Goal: Task Accomplishment & Management: Manage account settings

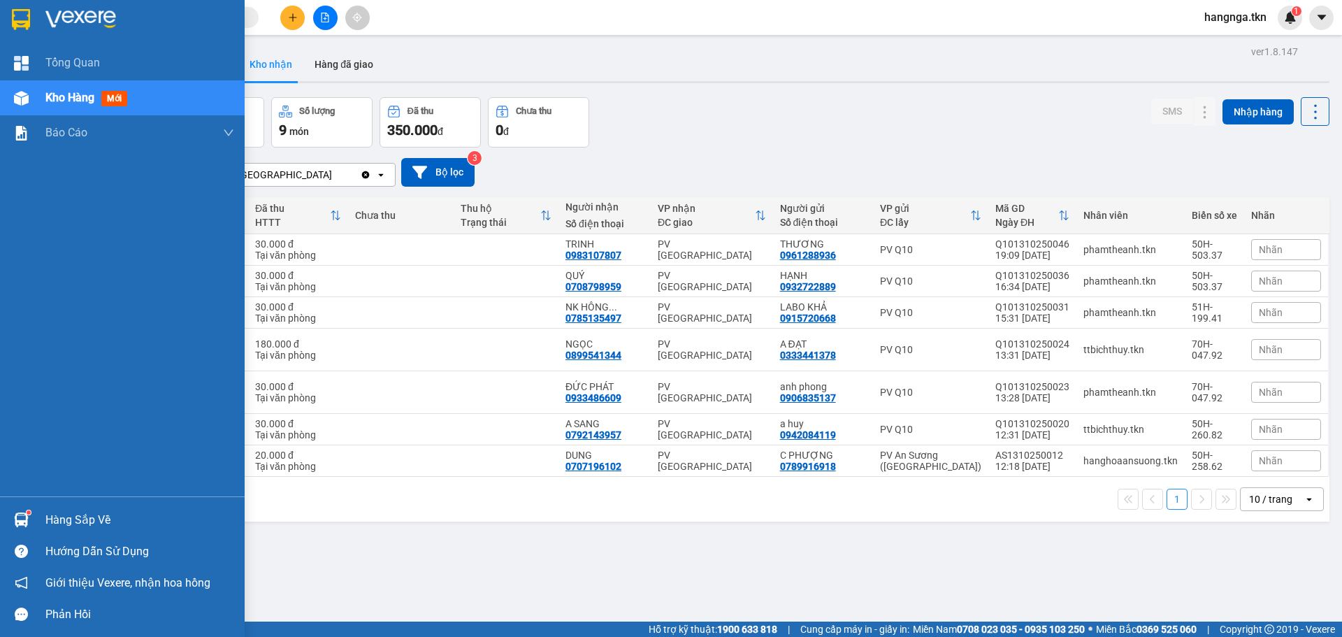
click at [24, 522] on img at bounding box center [21, 519] width 15 height 15
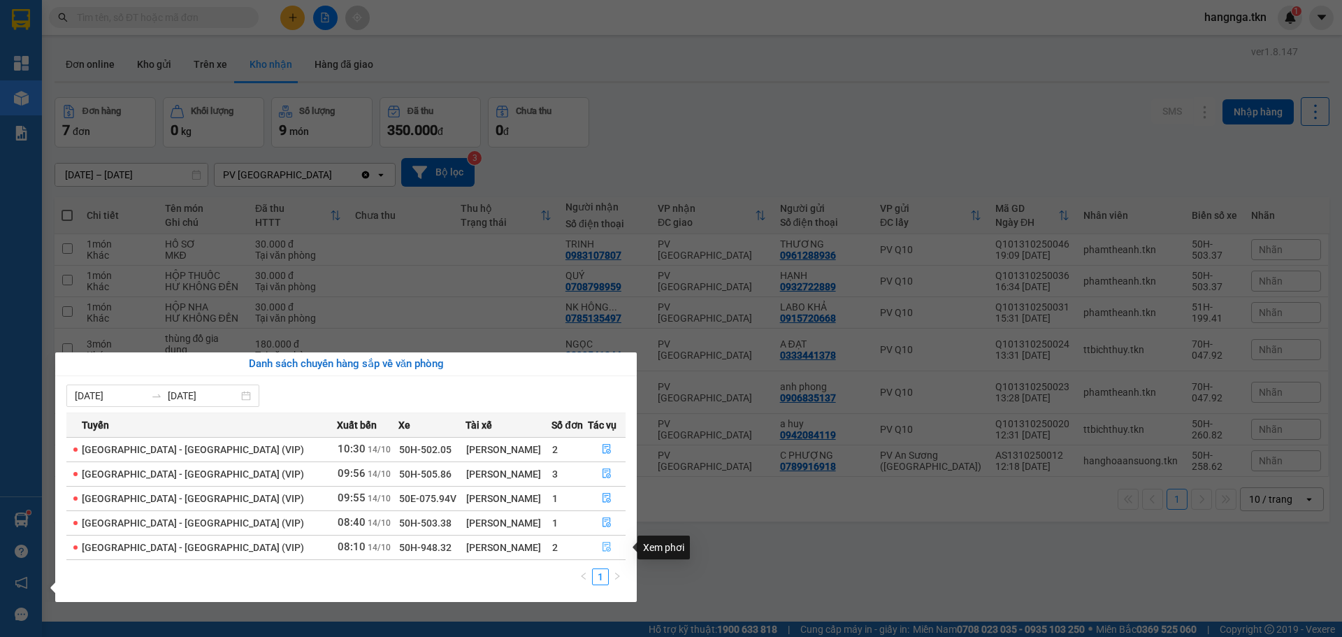
click at [609, 546] on button "button" at bounding box center [606, 547] width 36 height 22
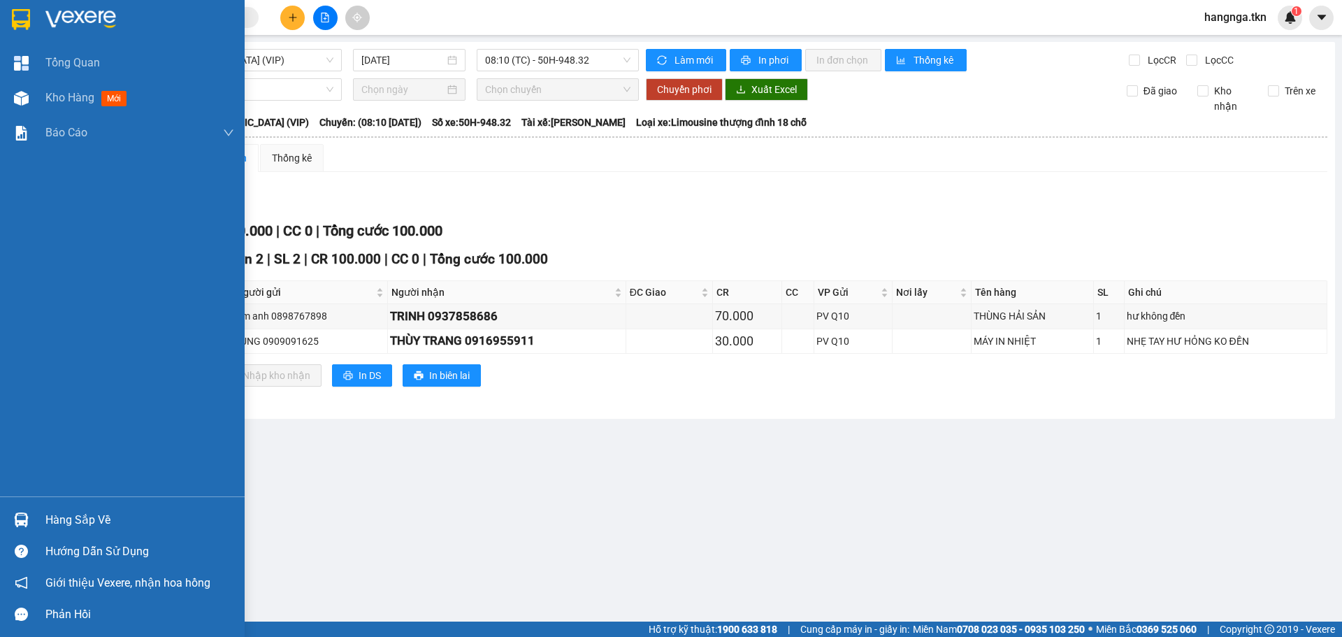
click at [31, 514] on div at bounding box center [21, 519] width 24 height 24
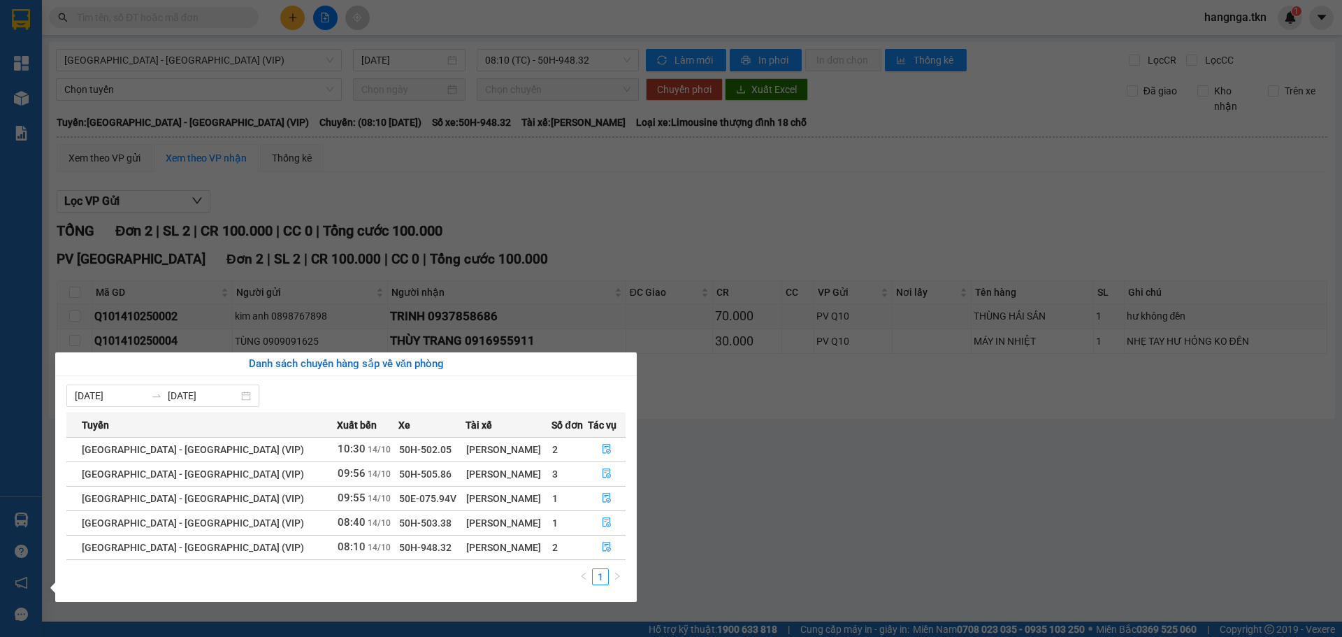
click at [806, 507] on section "Kết quả tìm kiếm ( 0 ) Bộ lọc No Data hangnga.tkn 1 Tổng Quan Kho hàng mới Báo …" at bounding box center [671, 318] width 1342 height 637
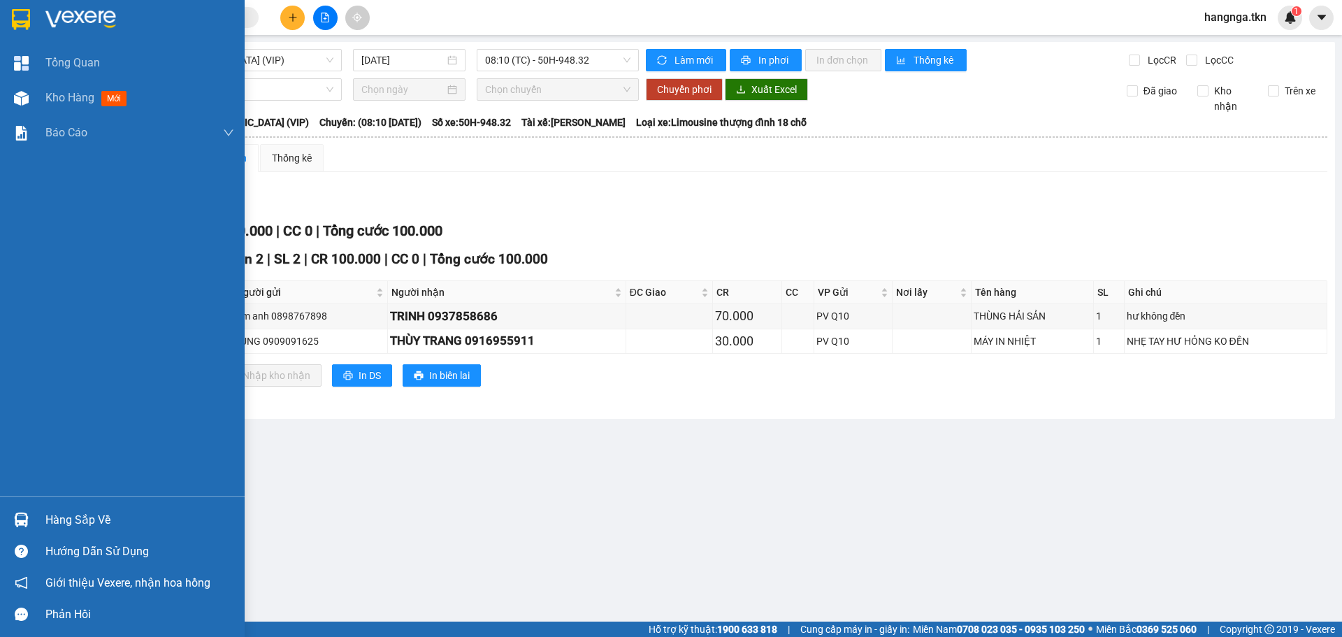
click at [27, 22] on img at bounding box center [21, 19] width 18 height 21
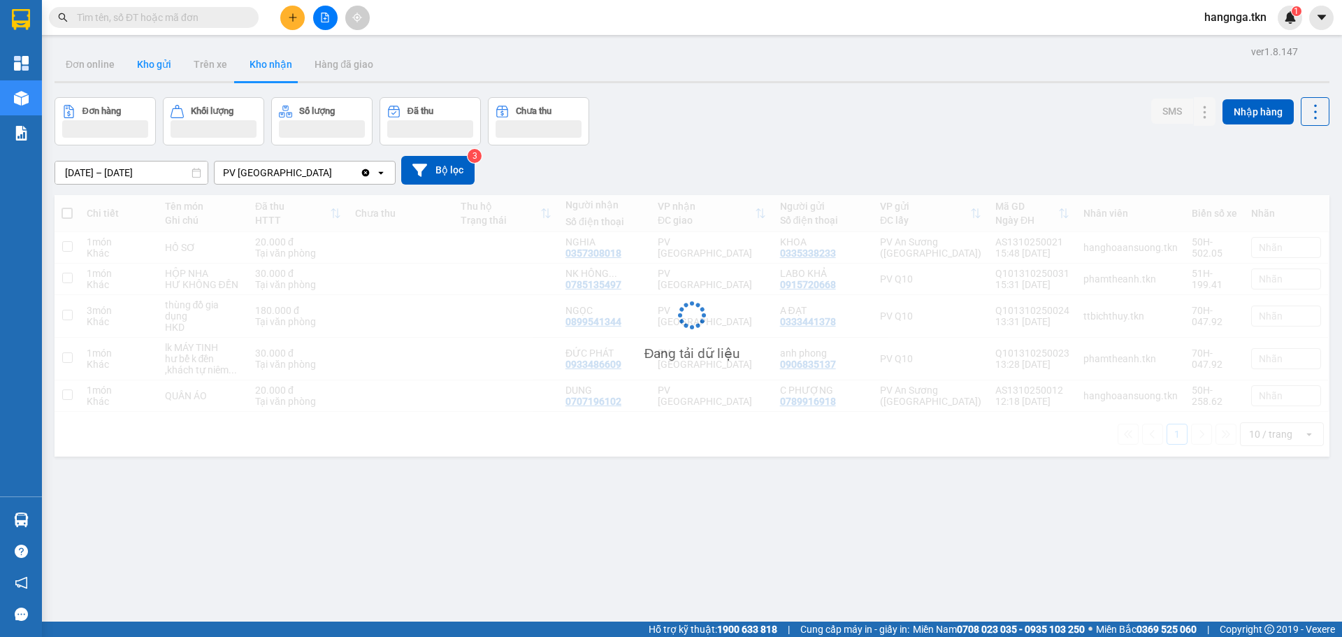
click at [147, 62] on button "Kho gửi" at bounding box center [154, 65] width 57 height 34
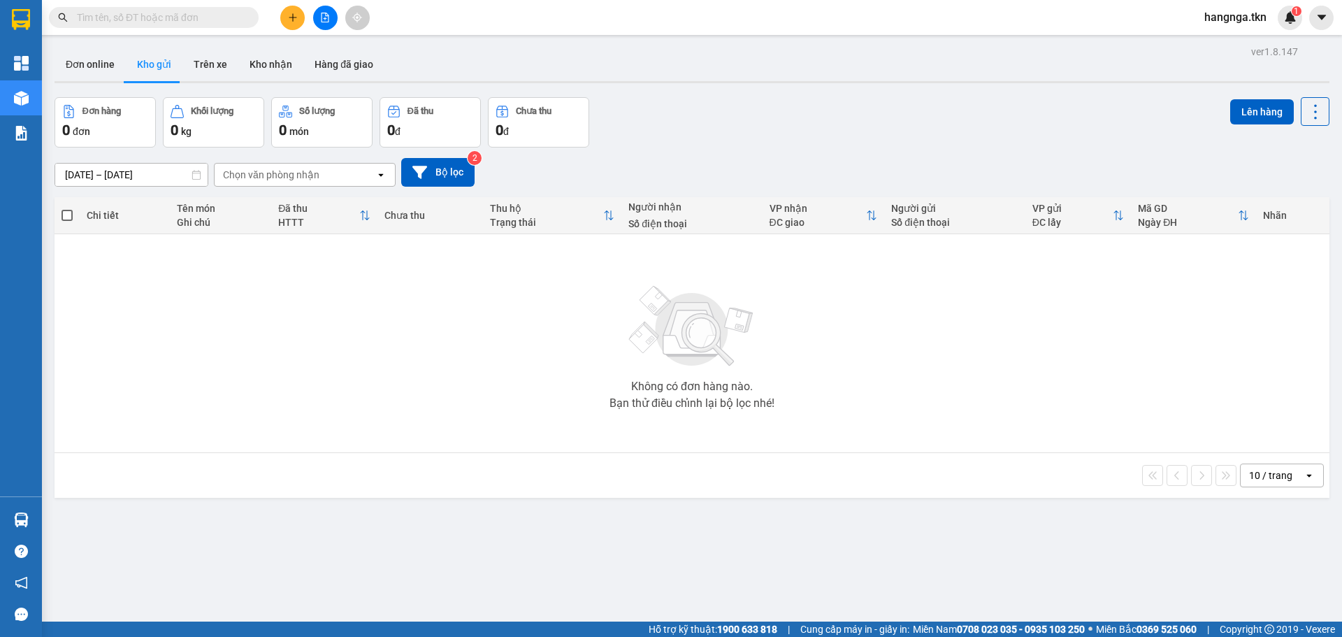
click at [147, 62] on button "Kho gửi" at bounding box center [154, 65] width 57 height 34
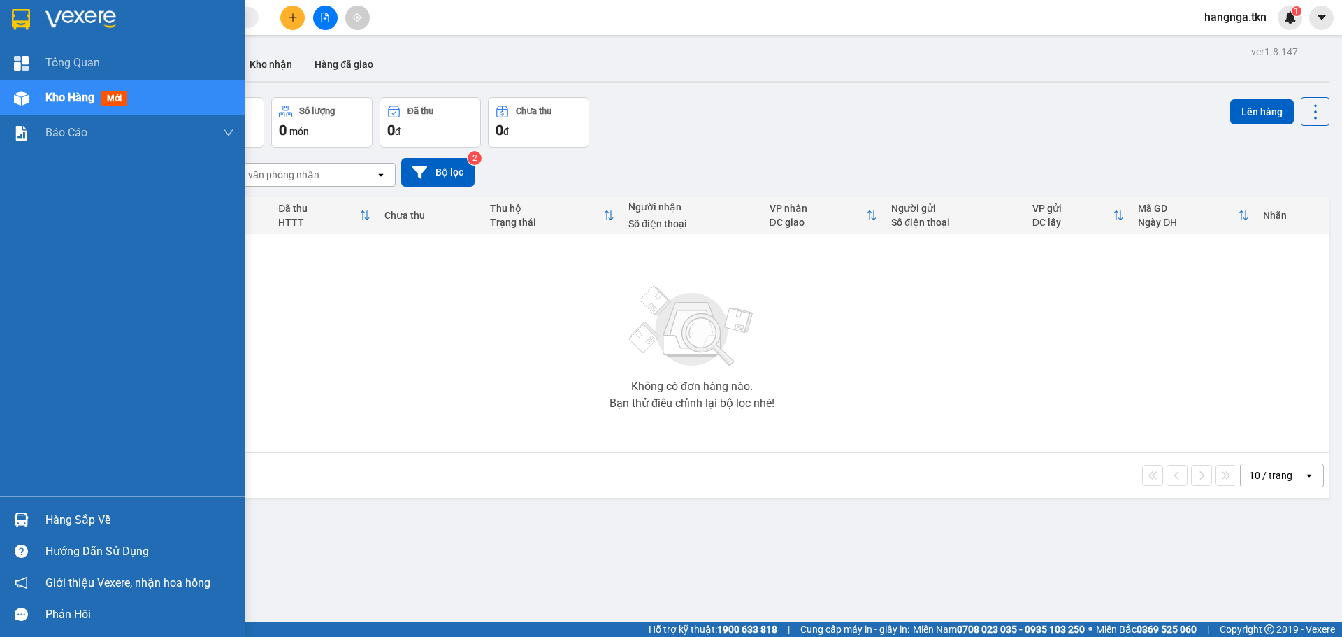
drag, startPoint x: 7, startPoint y: 513, endPoint x: 44, endPoint y: 514, distance: 37.1
click at [8, 514] on div "Hàng sắp về" at bounding box center [122, 519] width 245 height 31
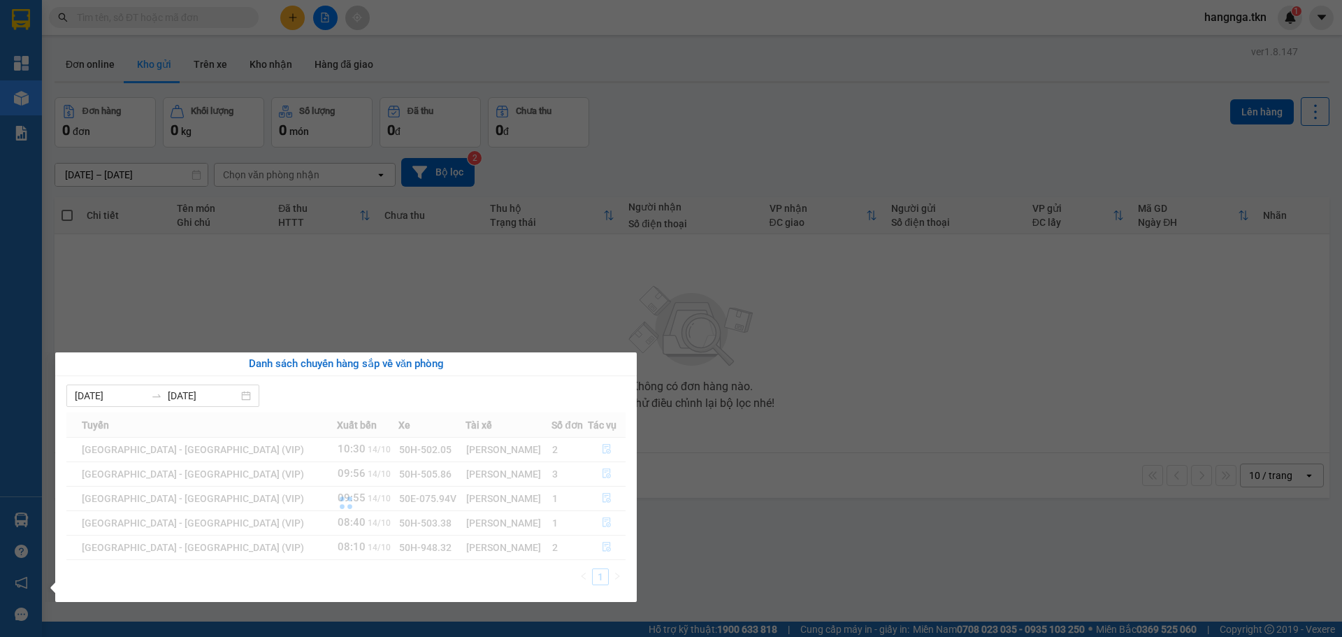
click at [55, 515] on div "[DATE] [DATE] Tuyến Xuất [GEOGRAPHIC_DATA] Số đơn Tác vụ [GEOGRAPHIC_DATA] - [G…" at bounding box center [345, 489] width 581 height 226
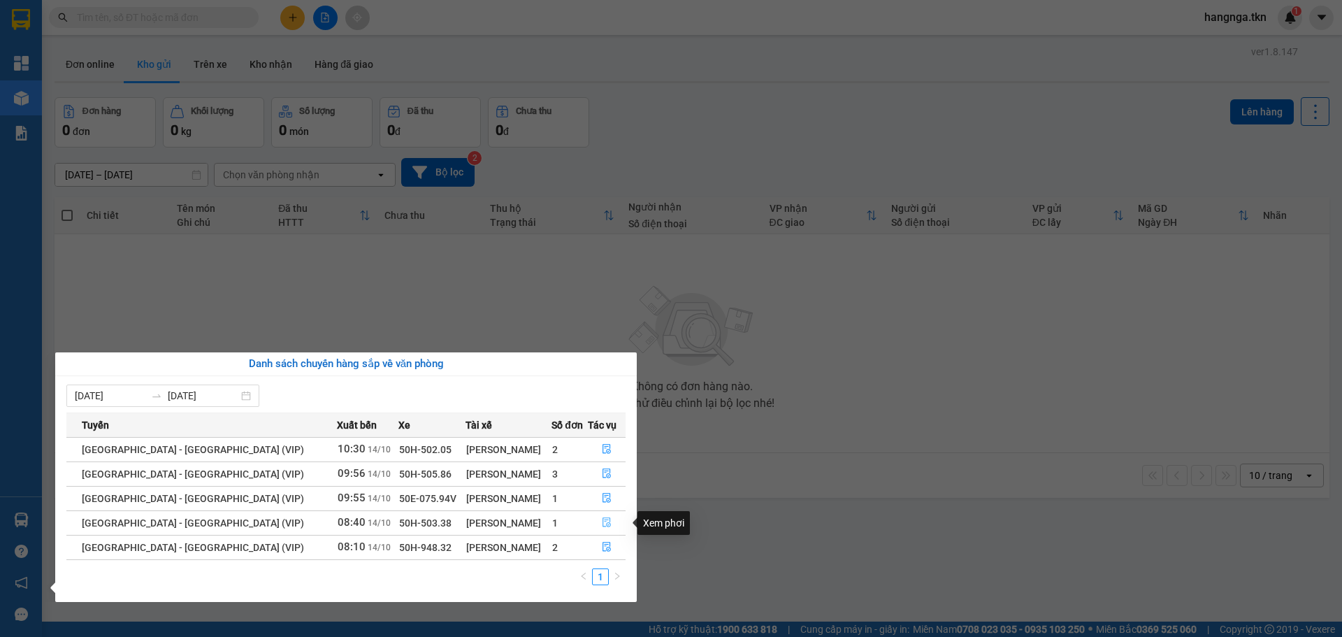
click at [593, 523] on button "button" at bounding box center [606, 523] width 36 height 22
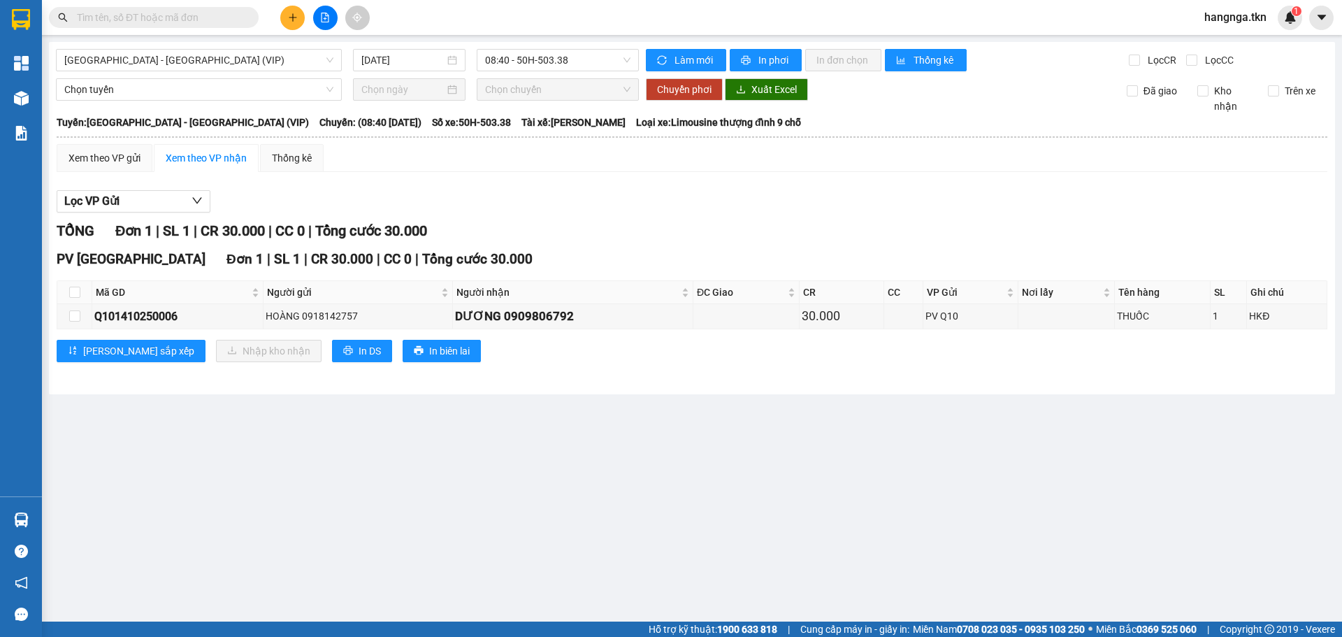
click at [36, 528] on div "Hàng sắp về" at bounding box center [21, 519] width 42 height 31
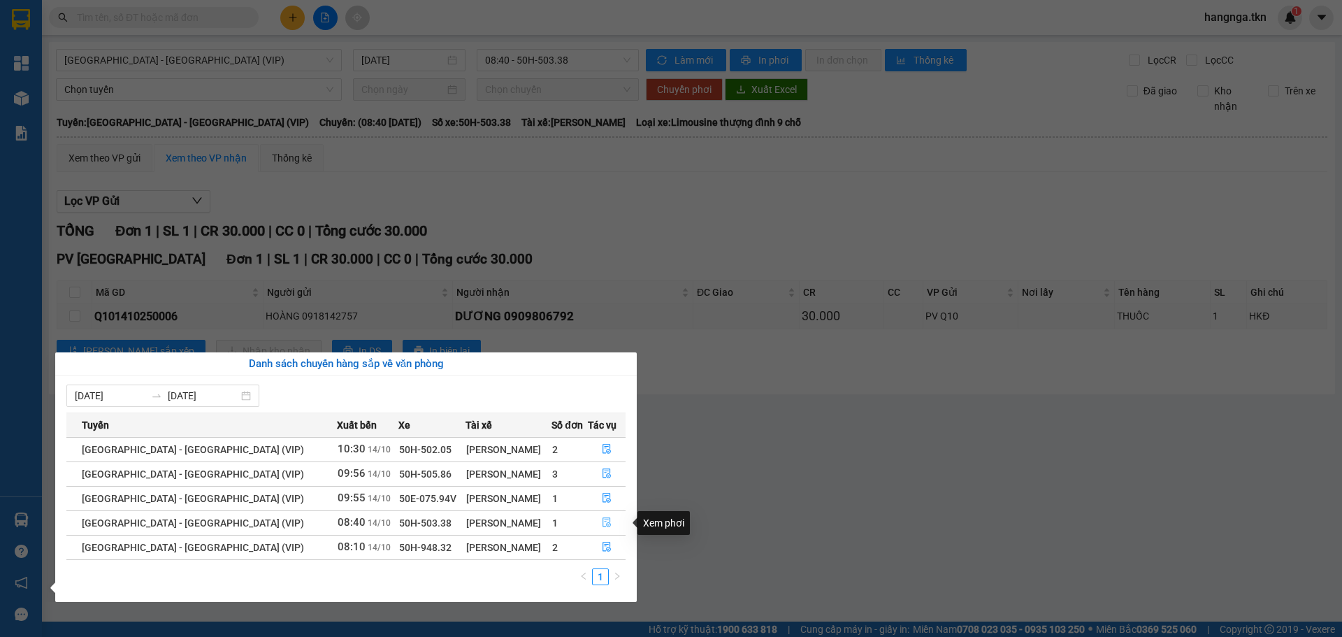
click at [602, 526] on icon "file-done" at bounding box center [607, 522] width 10 height 10
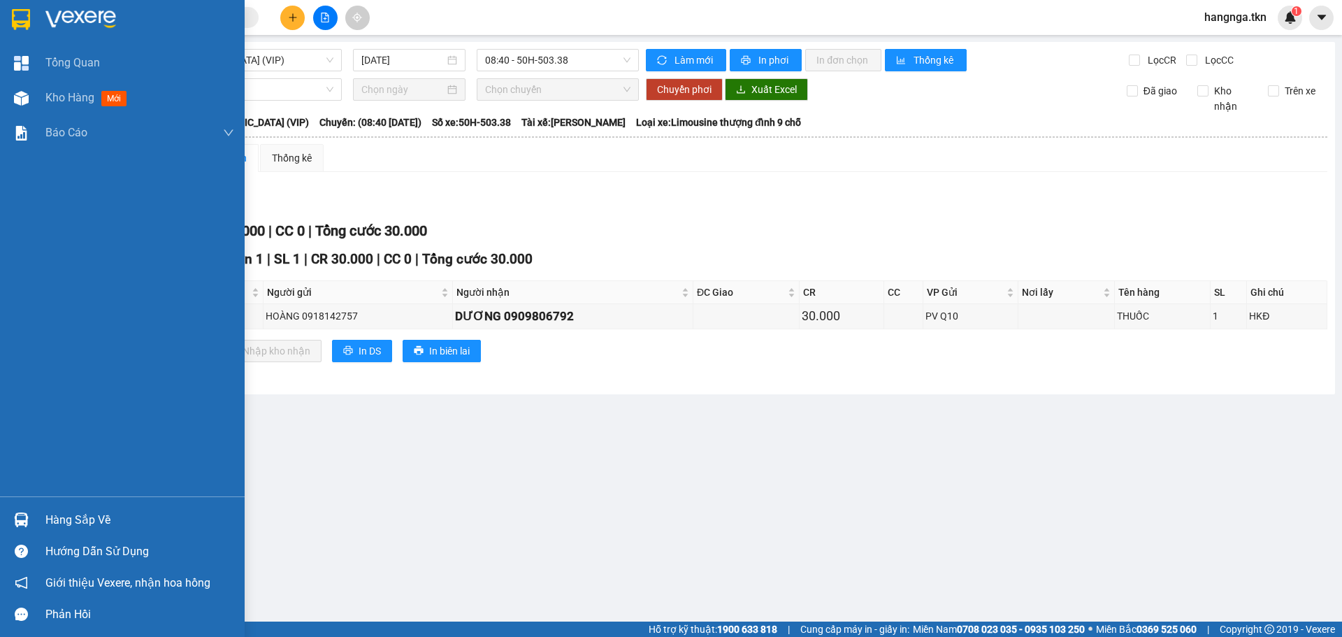
click at [21, 15] on img at bounding box center [21, 19] width 18 height 21
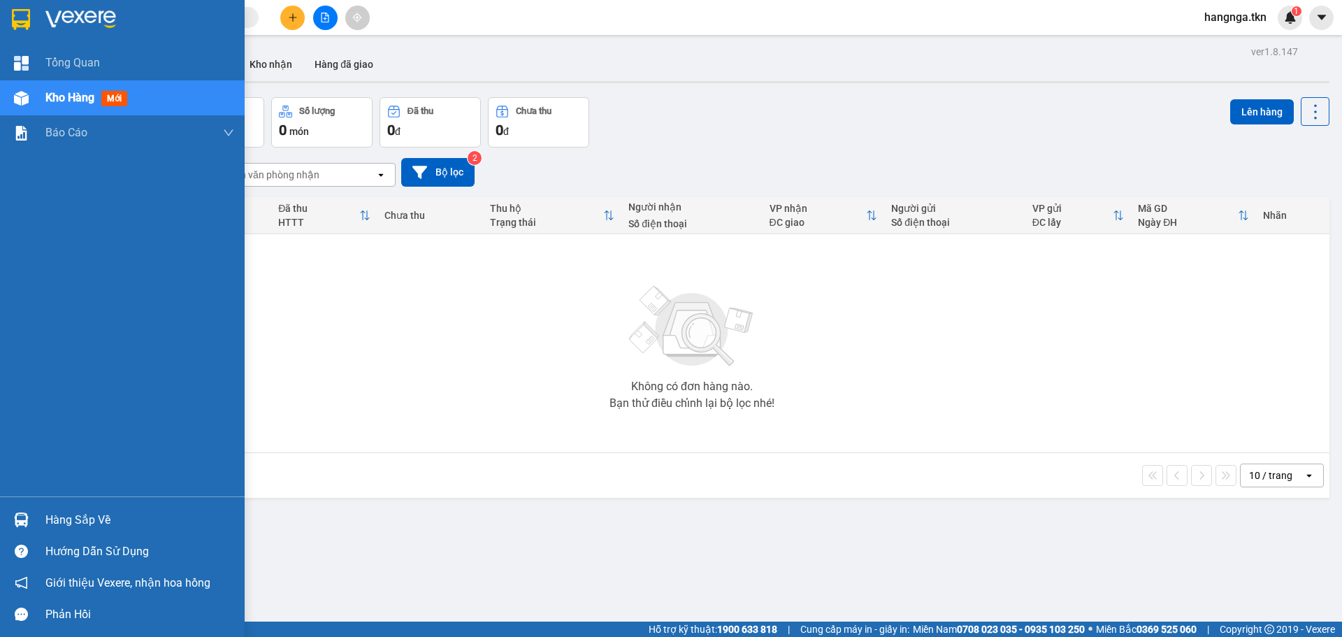
click at [27, 520] on img at bounding box center [21, 519] width 15 height 15
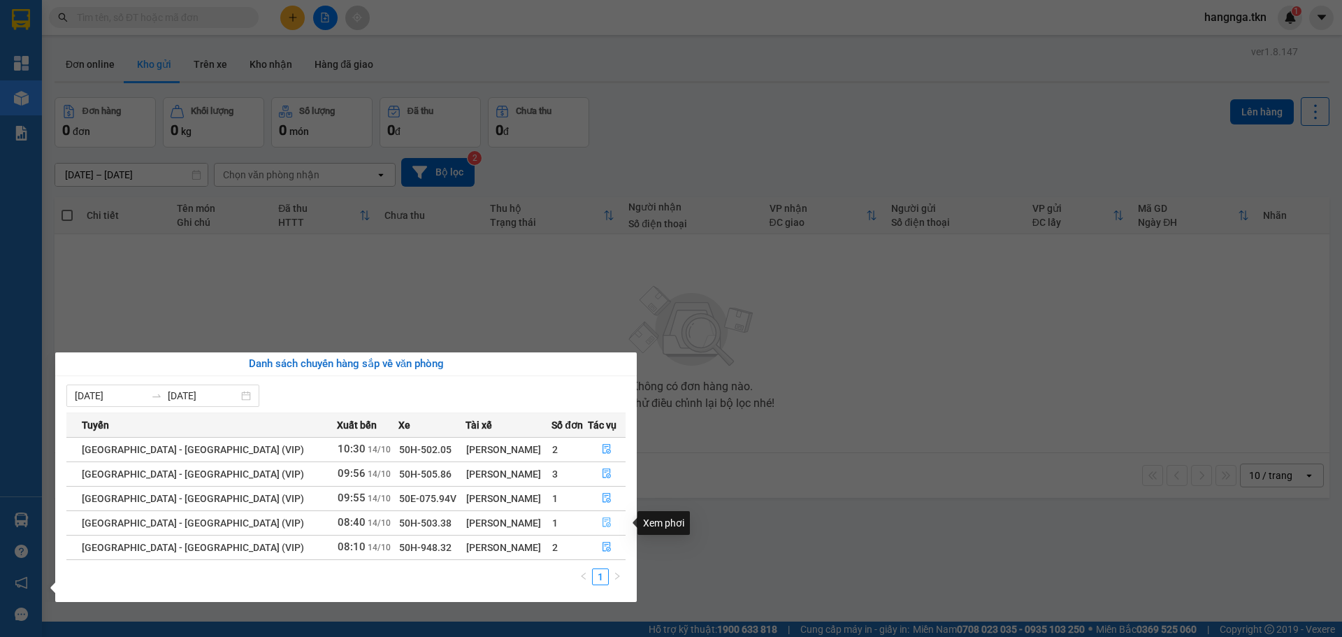
click at [602, 518] on icon "file-done" at bounding box center [606, 523] width 8 height 10
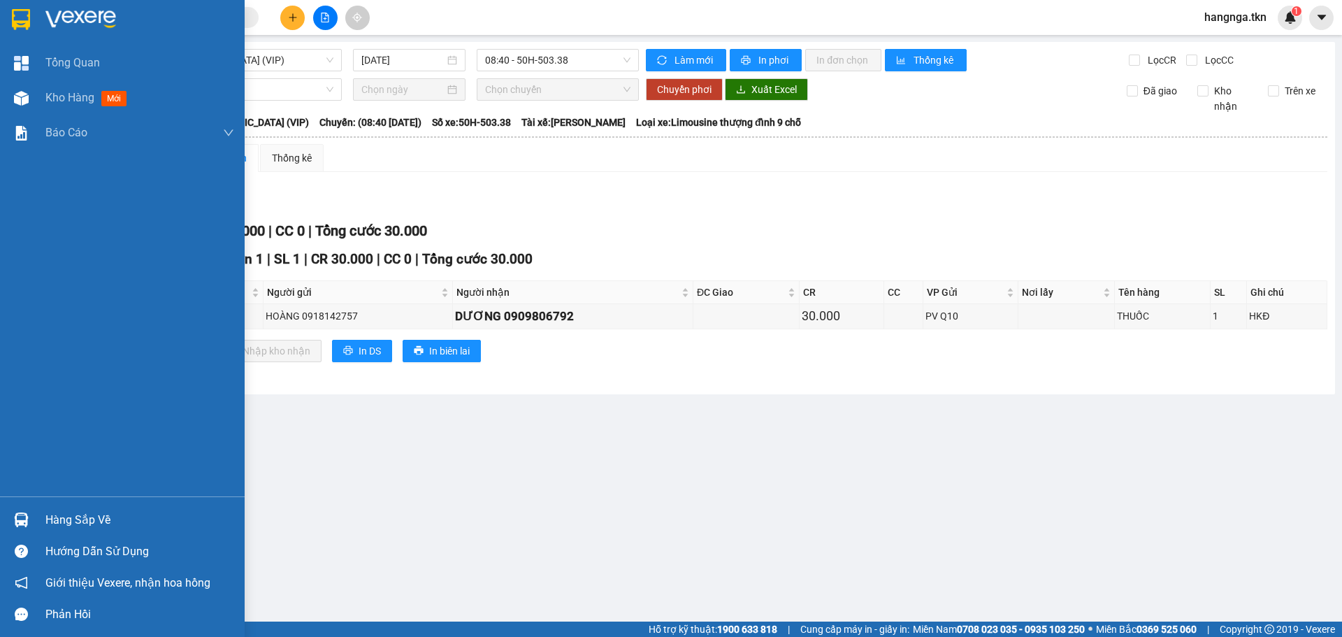
click at [22, 18] on img at bounding box center [21, 19] width 18 height 21
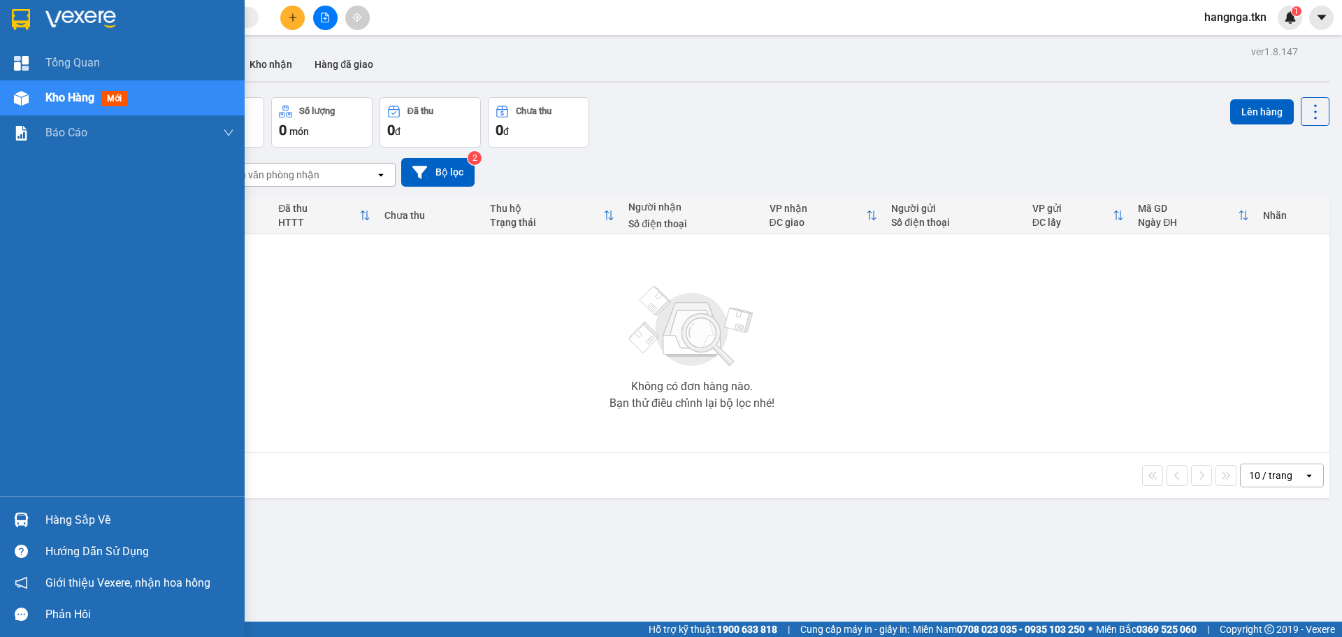
click at [36, 522] on div "Hàng sắp về" at bounding box center [122, 519] width 245 height 31
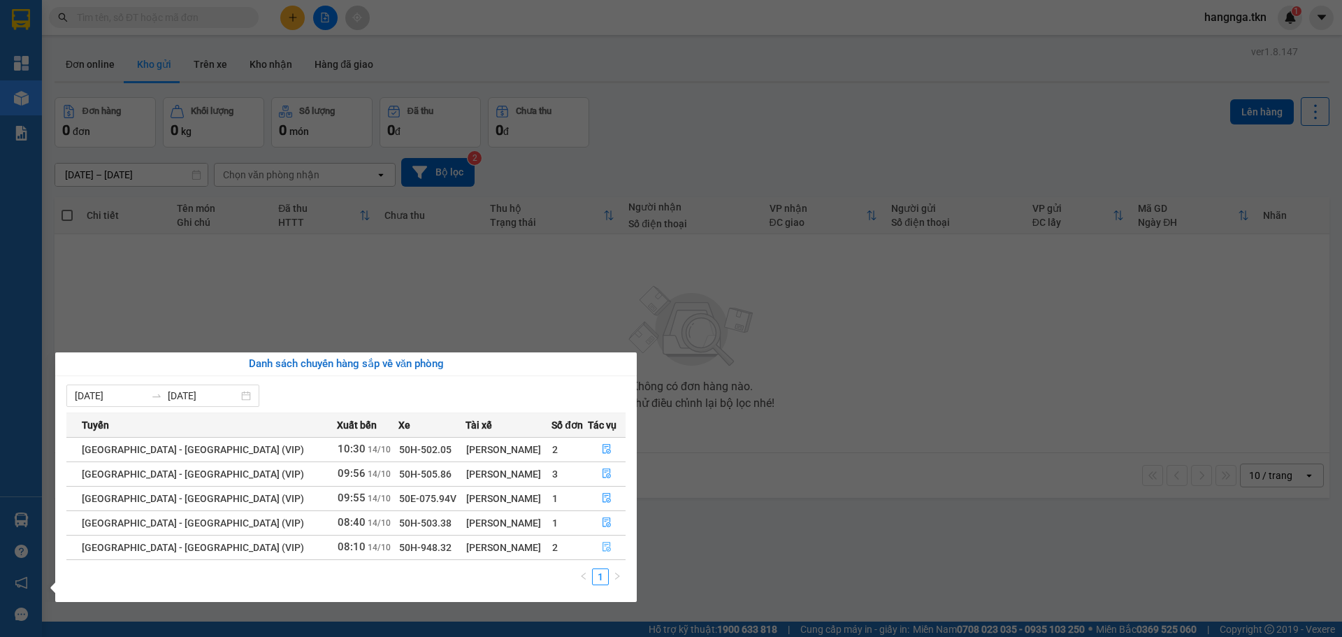
click at [609, 547] on button "button" at bounding box center [606, 547] width 36 height 22
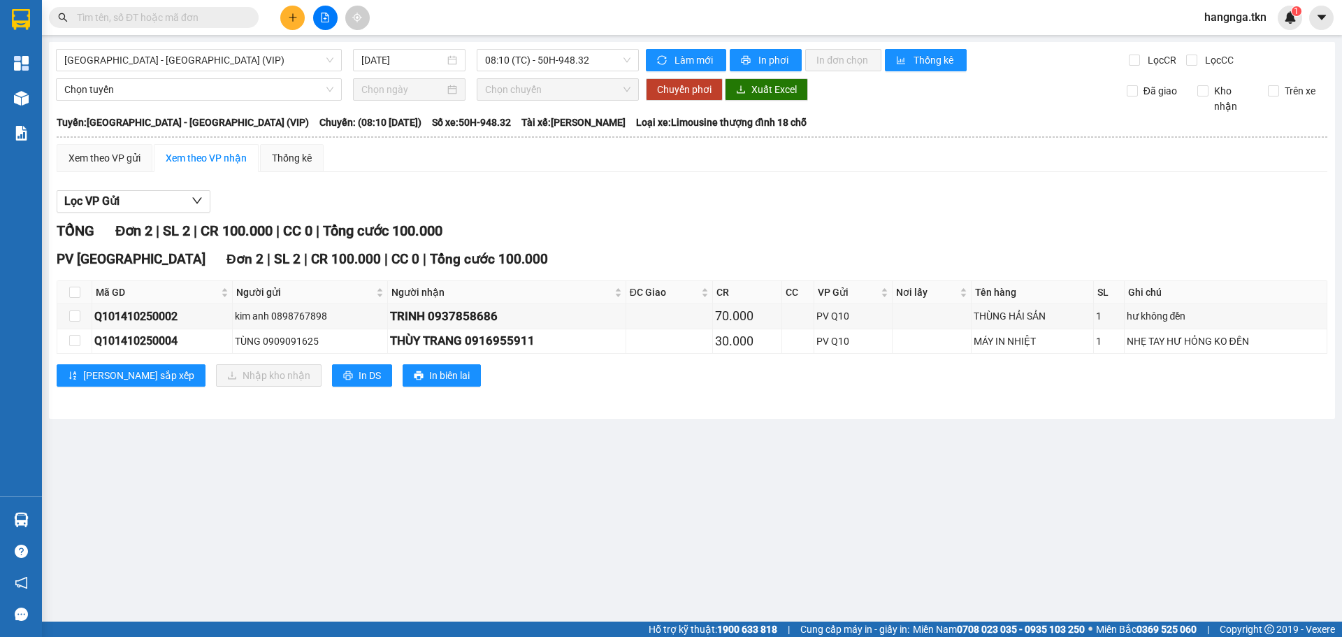
click at [17, 19] on img at bounding box center [21, 19] width 18 height 21
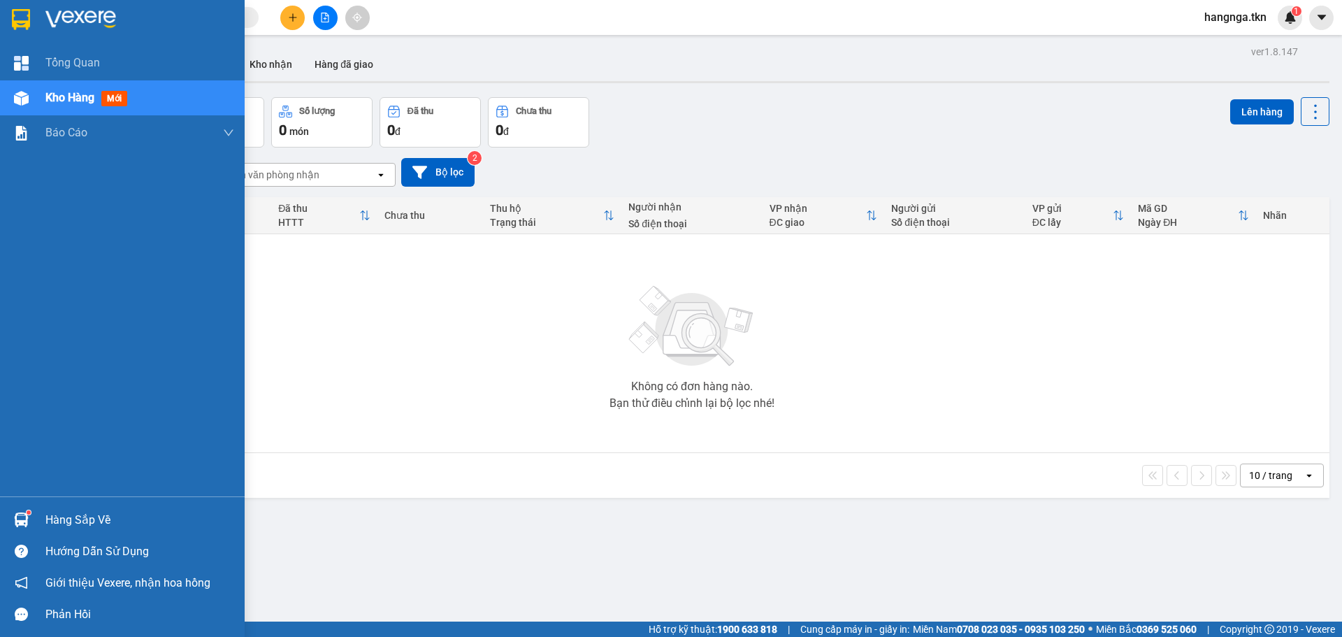
click at [36, 526] on div "Hàng sắp về" at bounding box center [122, 519] width 245 height 31
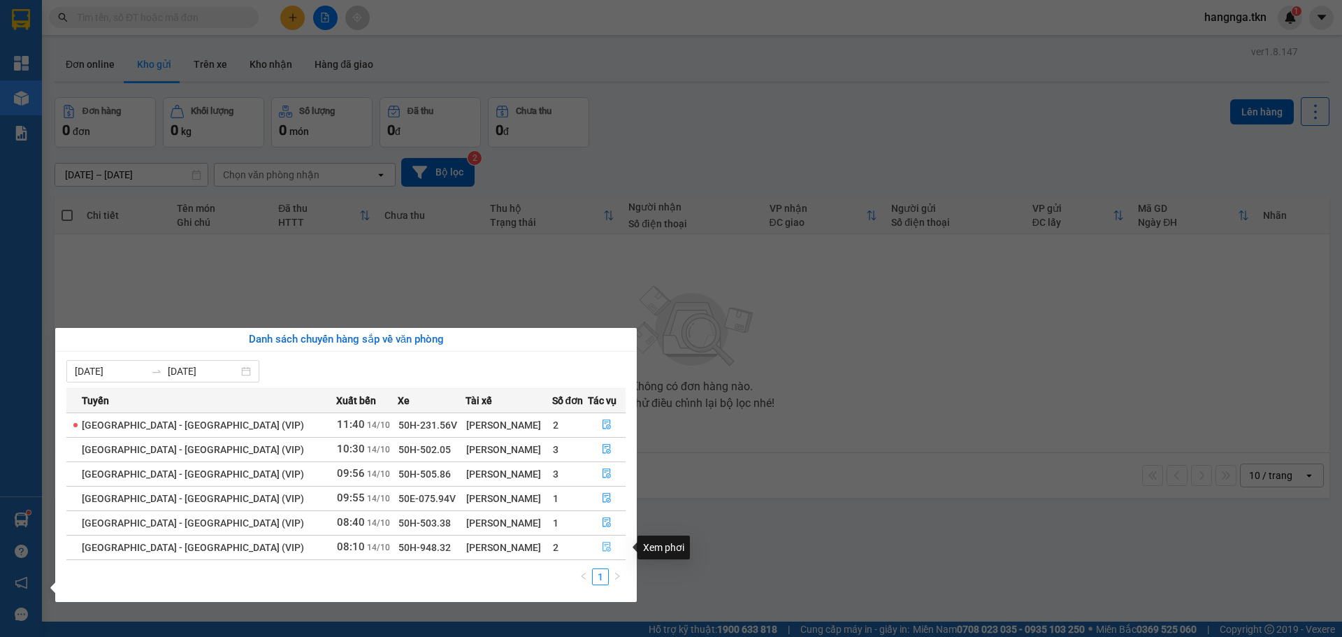
click at [593, 547] on button "button" at bounding box center [606, 547] width 36 height 22
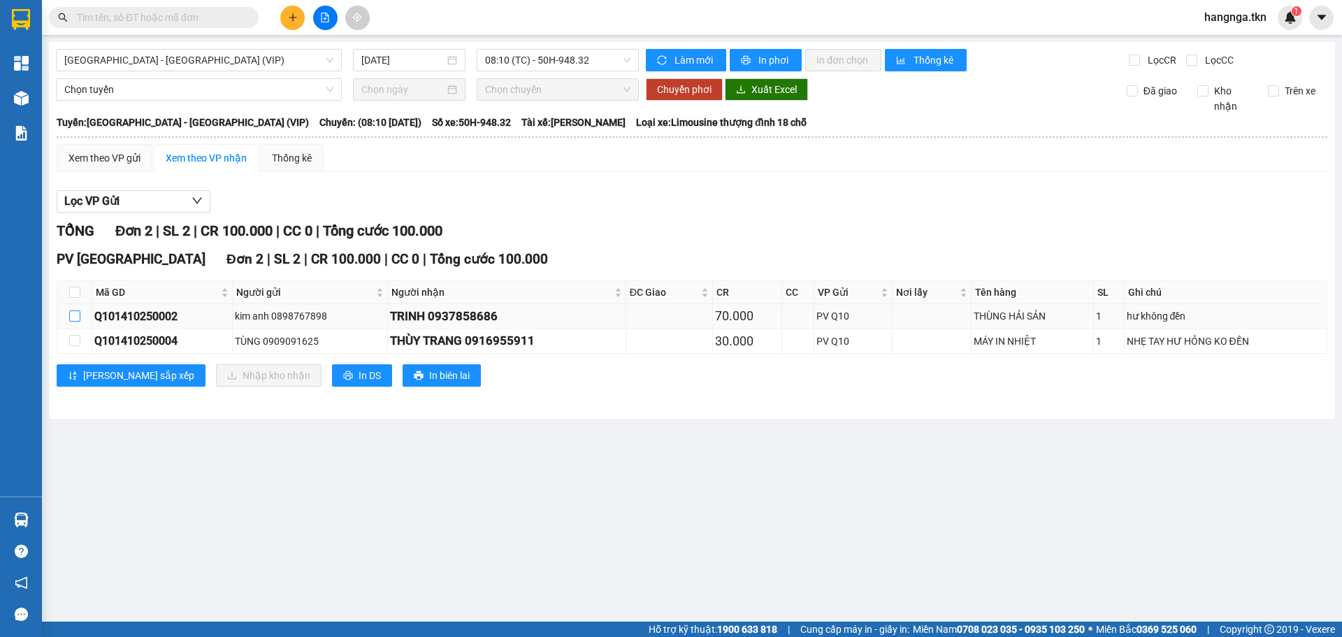
click at [75, 319] on input "checkbox" at bounding box center [74, 315] width 11 height 11
checkbox input "true"
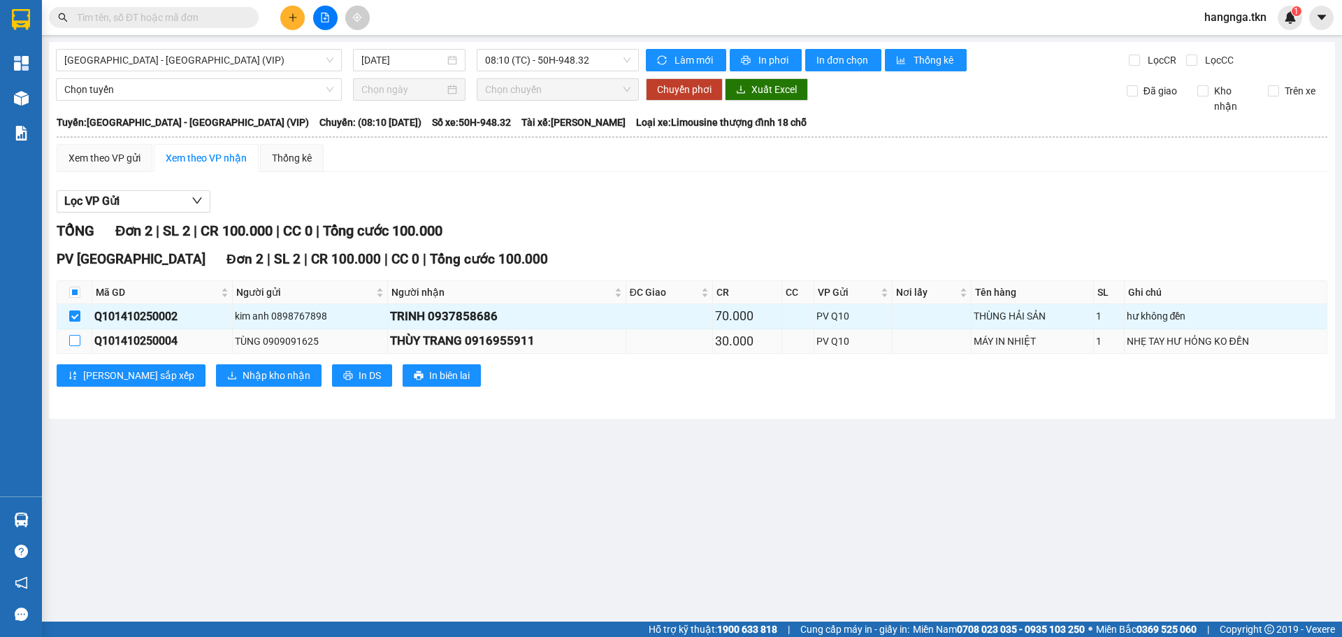
click at [74, 341] on input "checkbox" at bounding box center [74, 340] width 11 height 11
checkbox input "true"
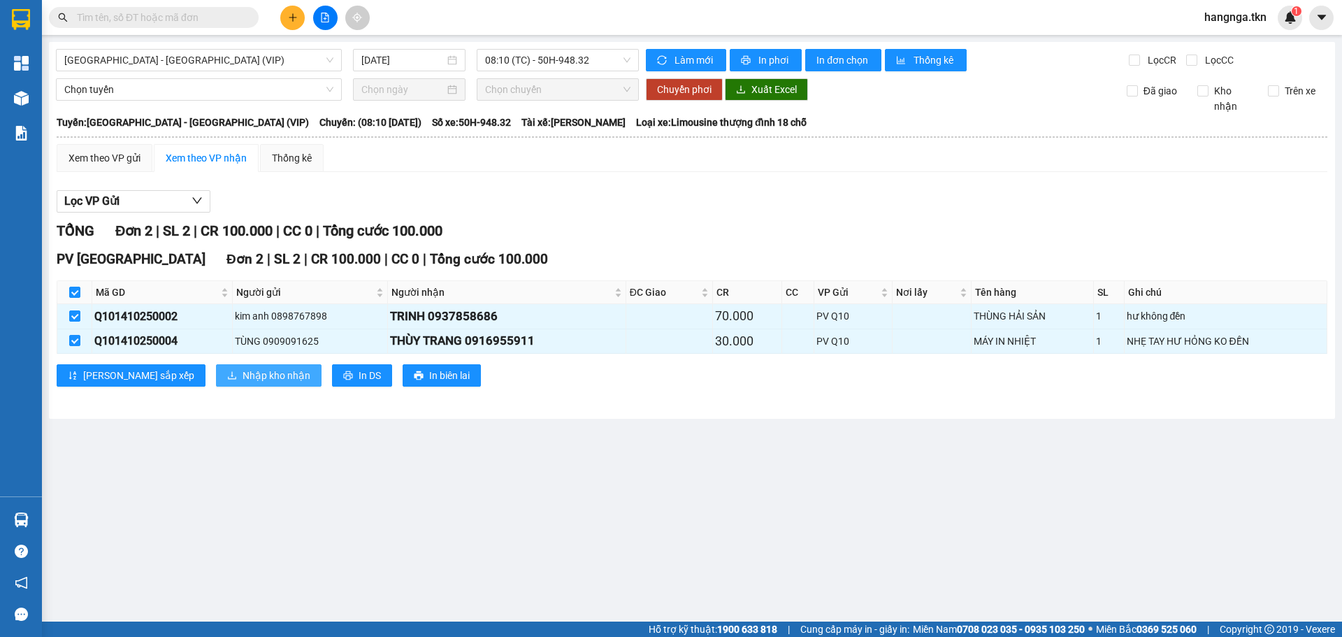
click at [243, 371] on span "Nhập kho nhận" at bounding box center [277, 375] width 68 height 15
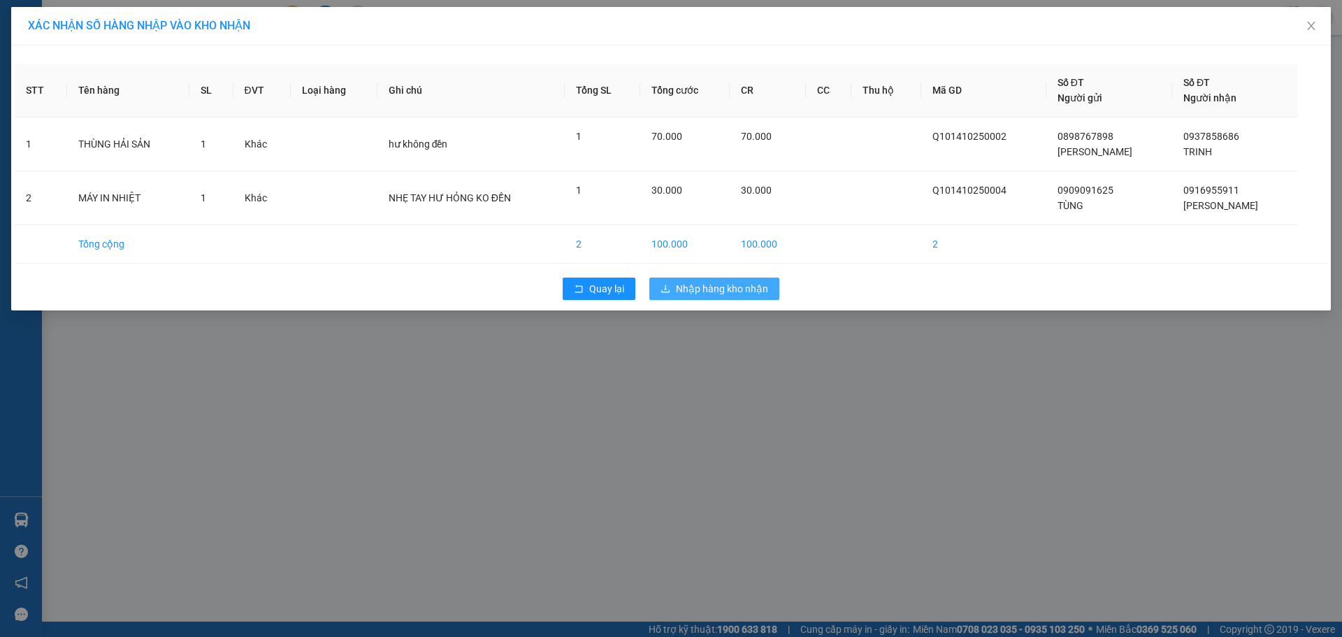
click at [713, 286] on span "Nhập hàng kho nhận" at bounding box center [722, 288] width 92 height 15
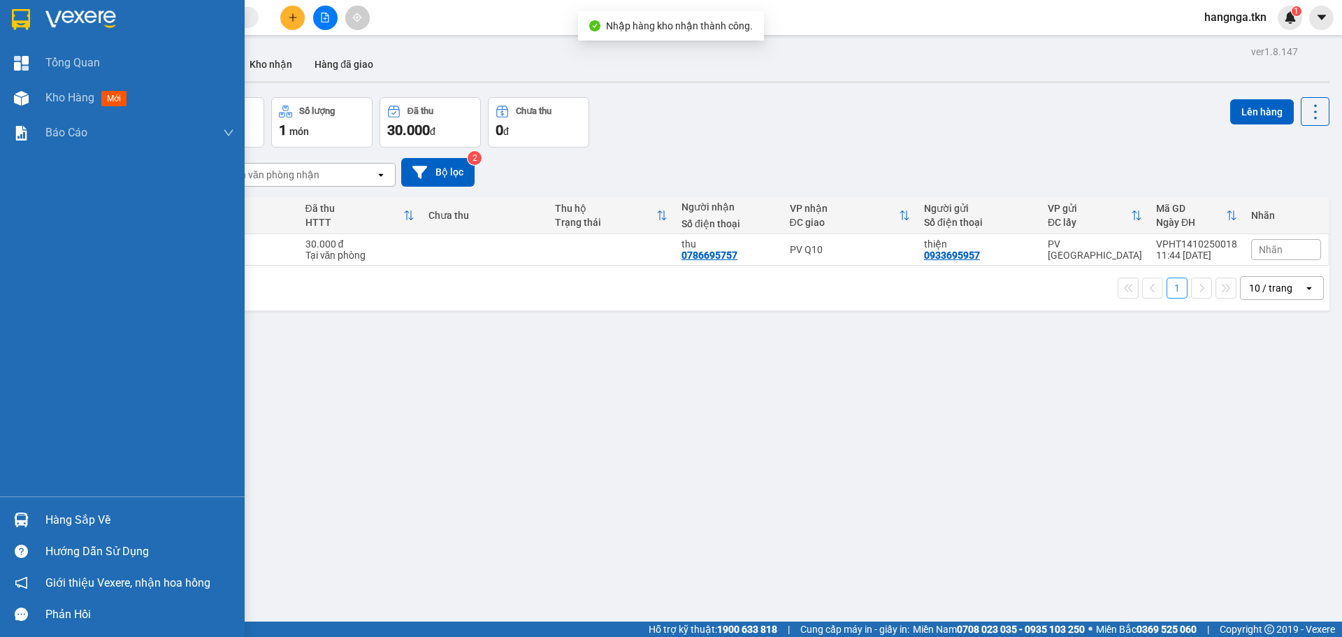
click at [34, 518] on div "Hàng sắp về" at bounding box center [122, 519] width 245 height 31
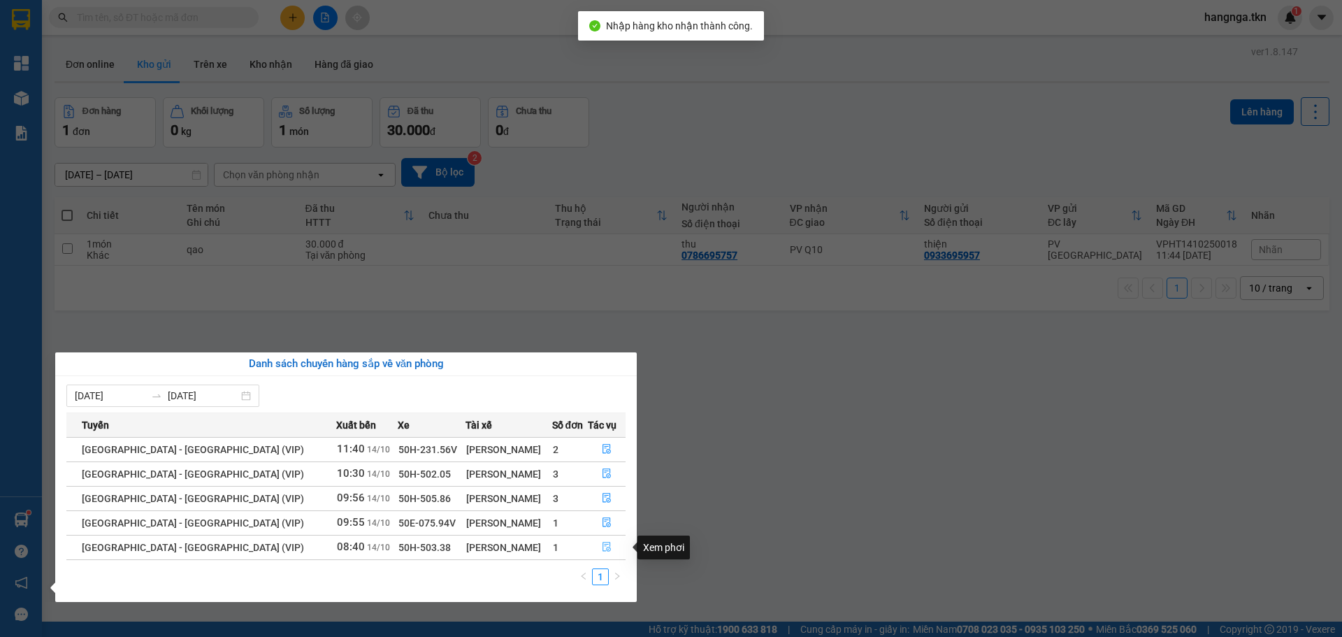
click at [602, 546] on icon "file-done" at bounding box center [606, 547] width 8 height 10
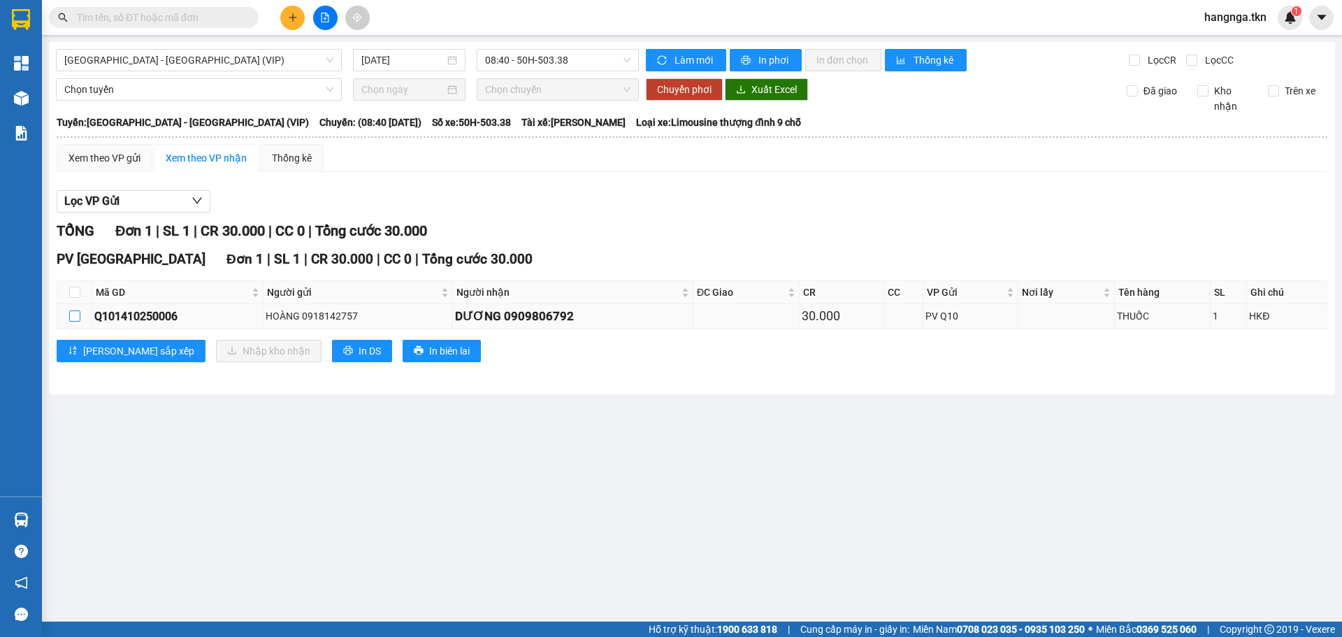
click at [74, 316] on input "checkbox" at bounding box center [74, 315] width 11 height 11
checkbox input "true"
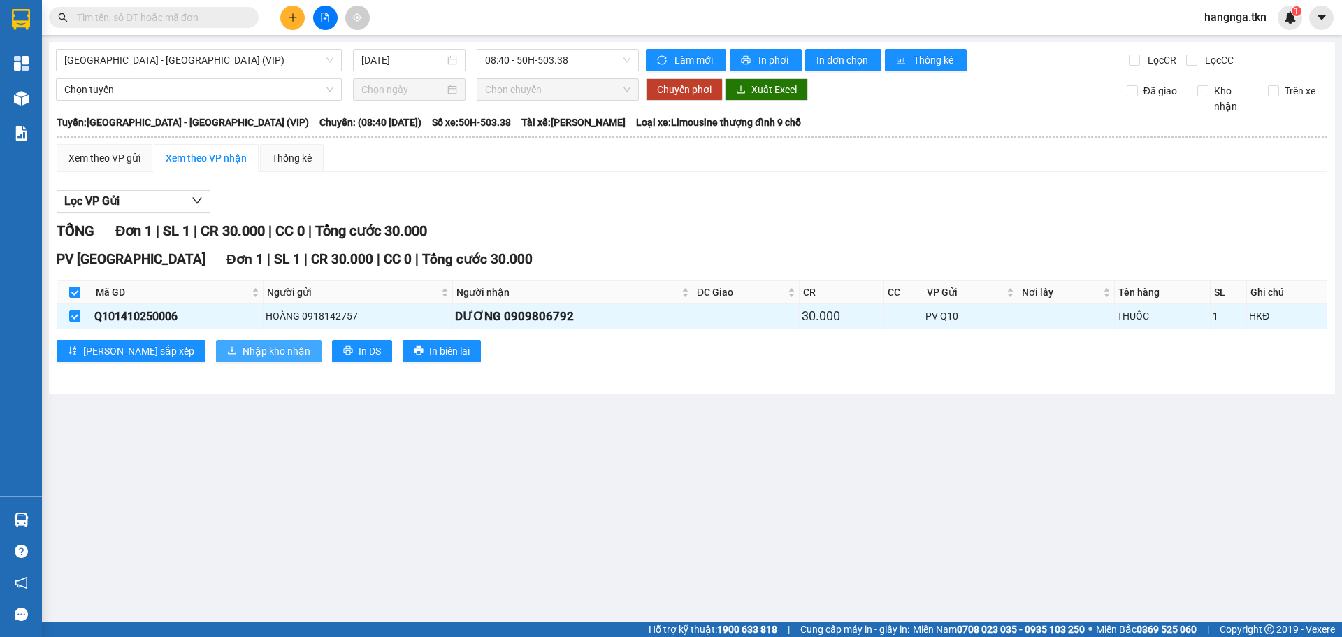
click at [243, 346] on span "Nhập kho nhận" at bounding box center [277, 350] width 68 height 15
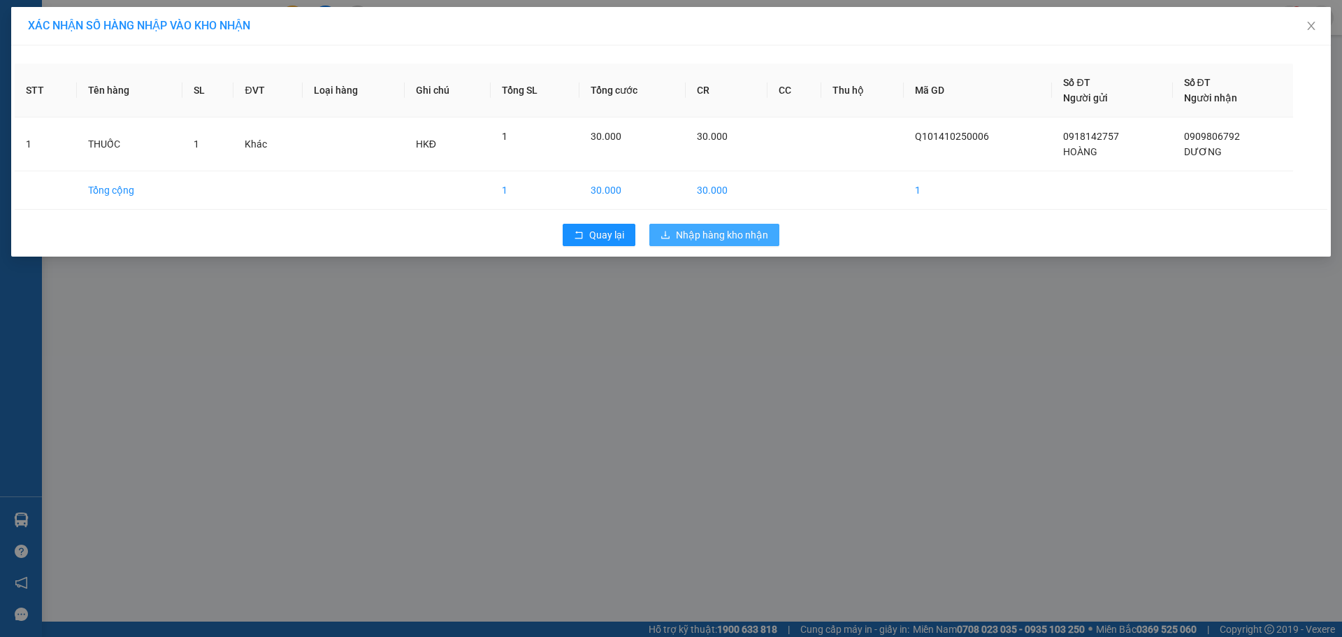
click at [711, 245] on button "Nhập hàng kho nhận" at bounding box center [714, 235] width 130 height 22
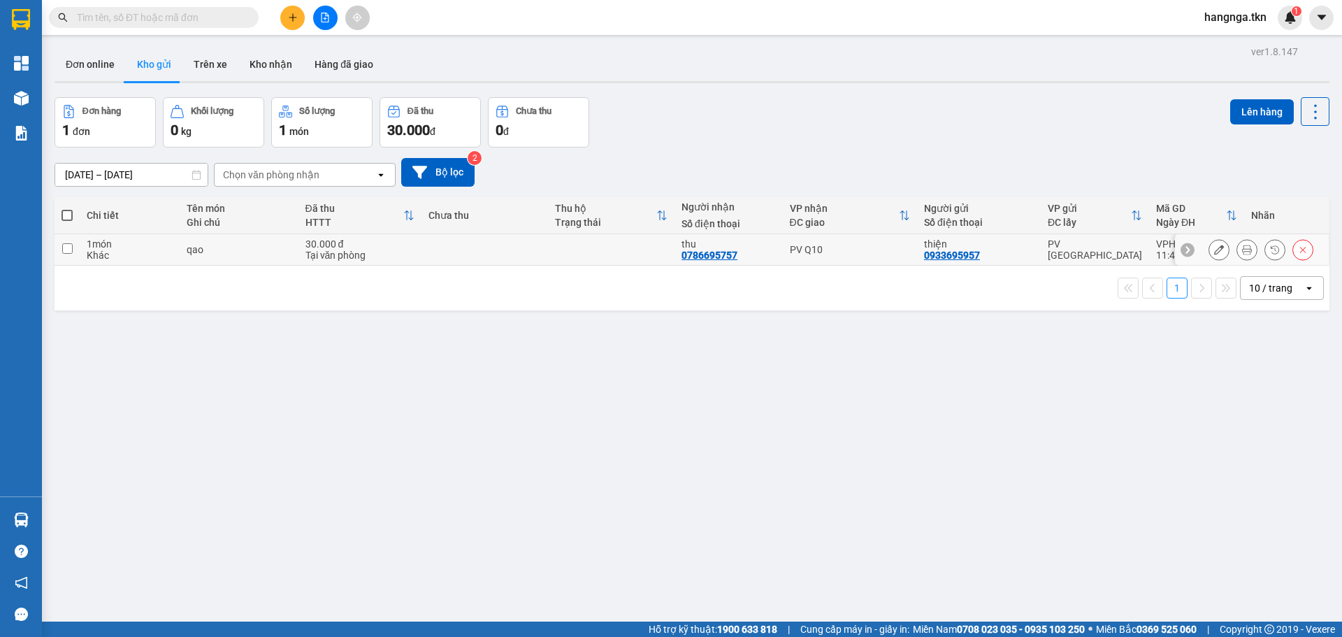
click at [416, 246] on td "30.000 đ Tại văn phòng" at bounding box center [360, 249] width 124 height 31
checkbox input "true"
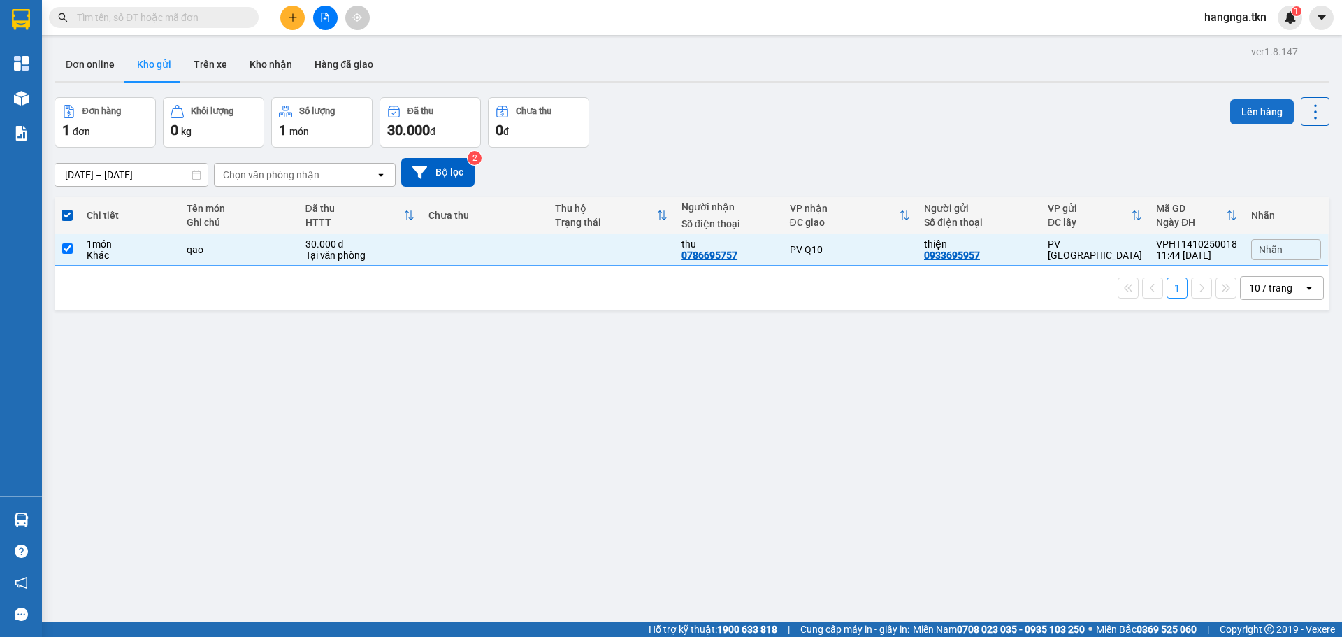
click at [1243, 114] on button "Lên hàng" at bounding box center [1262, 111] width 64 height 25
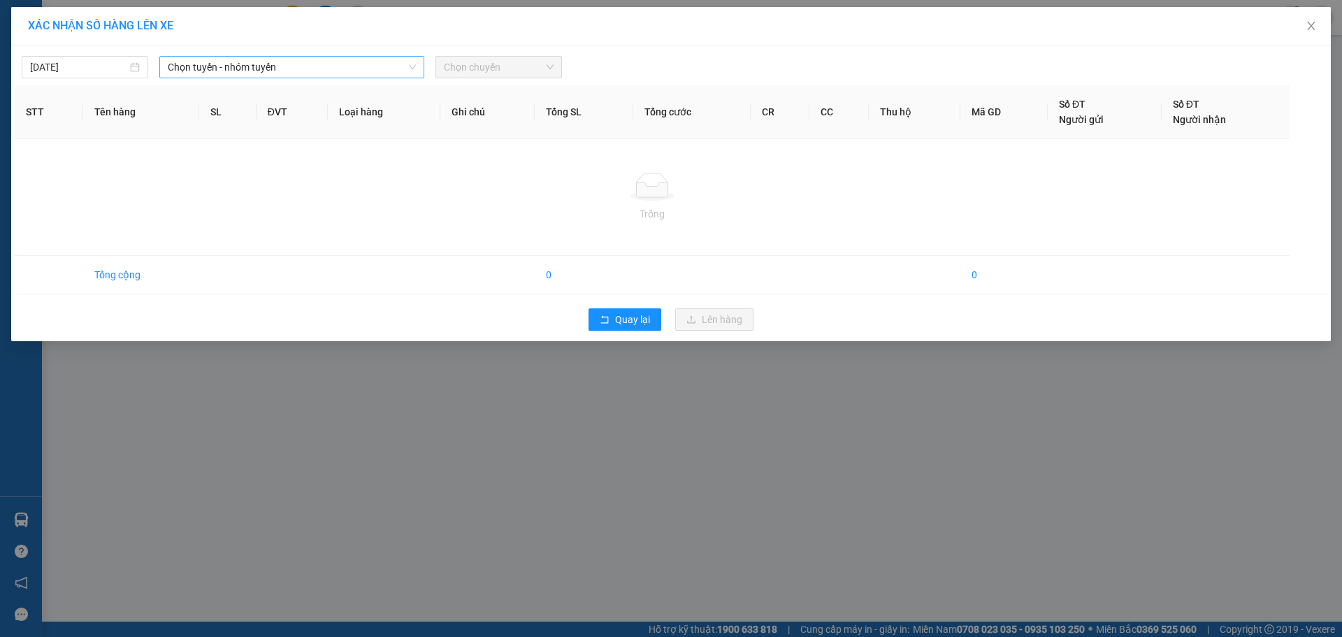
click at [273, 68] on span "Chọn tuyến - nhóm tuyến" at bounding box center [292, 67] width 248 height 21
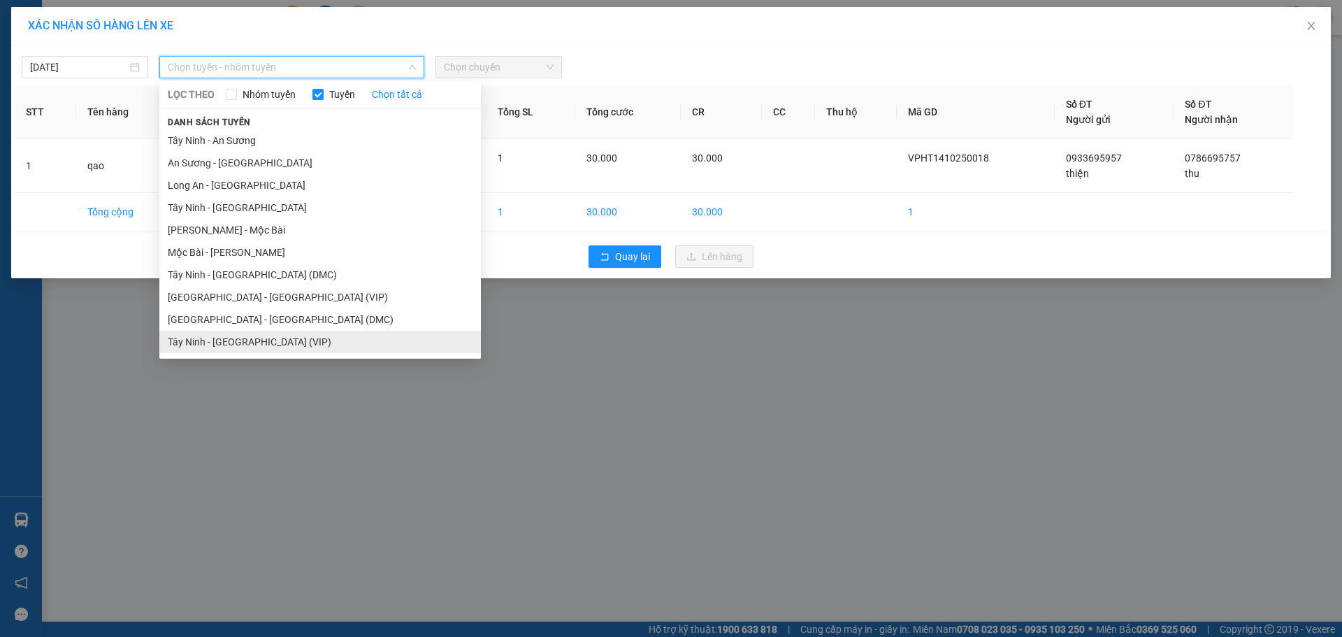
click at [261, 347] on li "Tây Ninh - [GEOGRAPHIC_DATA] (VIP)" at bounding box center [319, 342] width 321 height 22
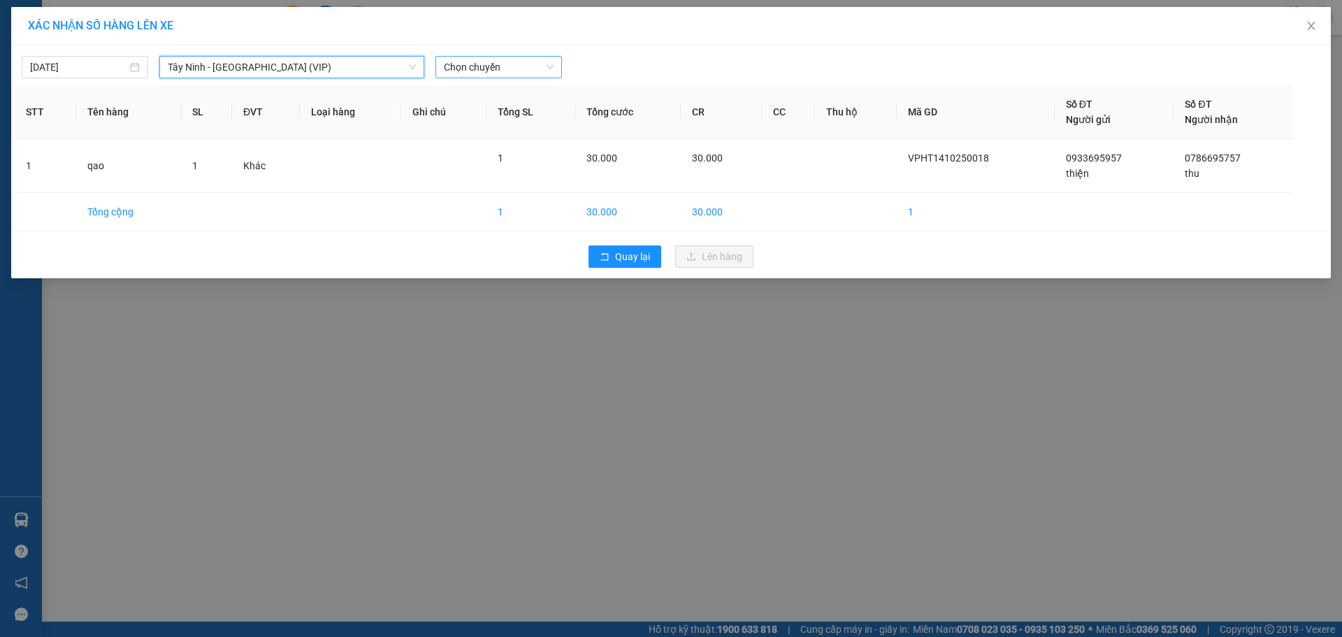
drag, startPoint x: 498, startPoint y: 64, endPoint x: 486, endPoint y: 73, distance: 14.5
click at [497, 65] on span "Chọn chuyến" at bounding box center [499, 67] width 110 height 21
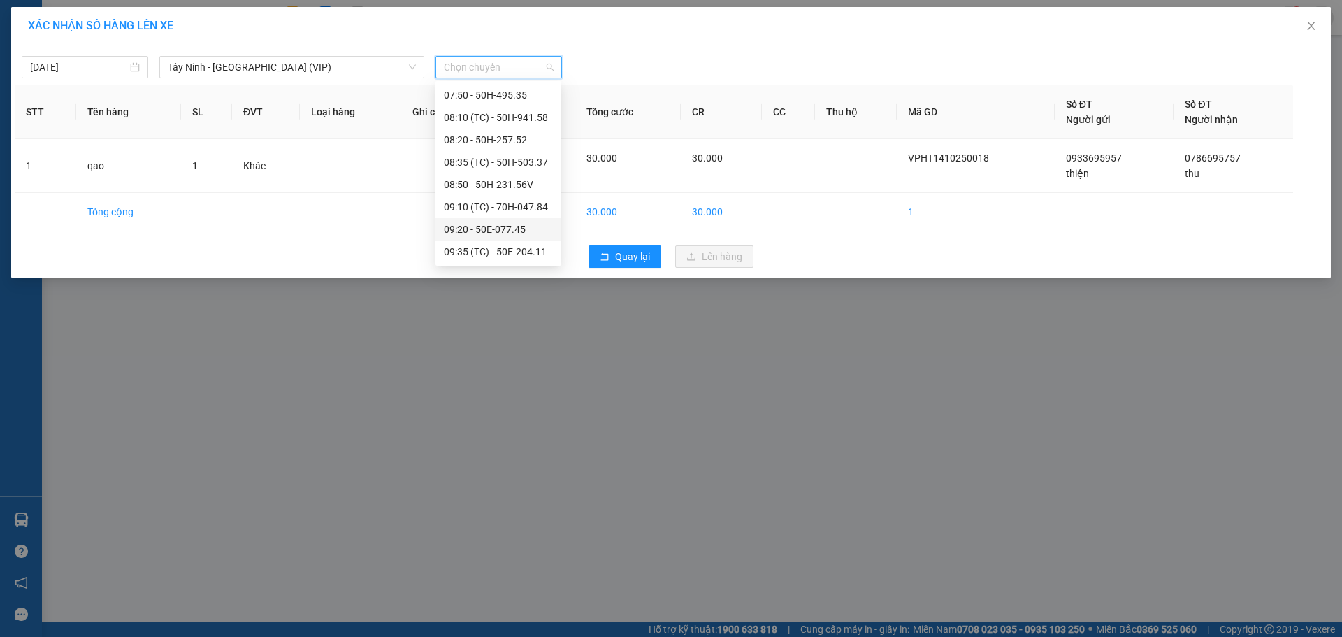
scroll to position [836, 0]
click at [521, 150] on div "11:35 (TC) - 50E-189.17" at bounding box center [498, 153] width 109 height 15
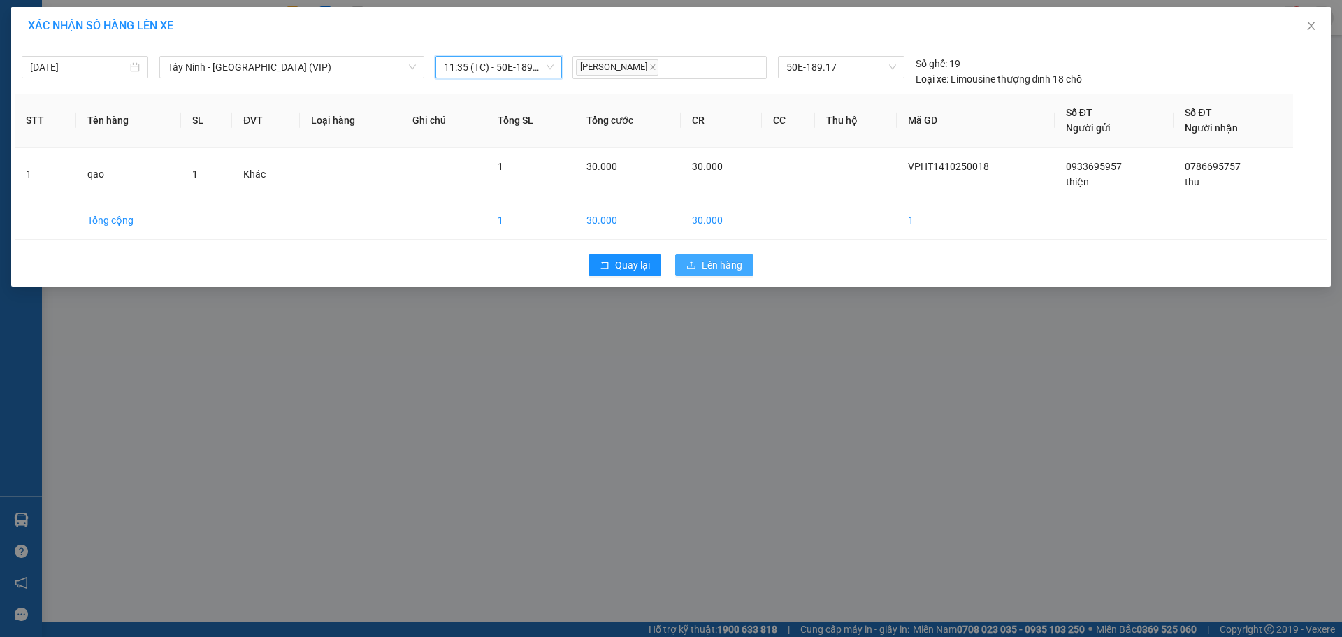
click at [714, 259] on span "Lên hàng" at bounding box center [722, 264] width 41 height 15
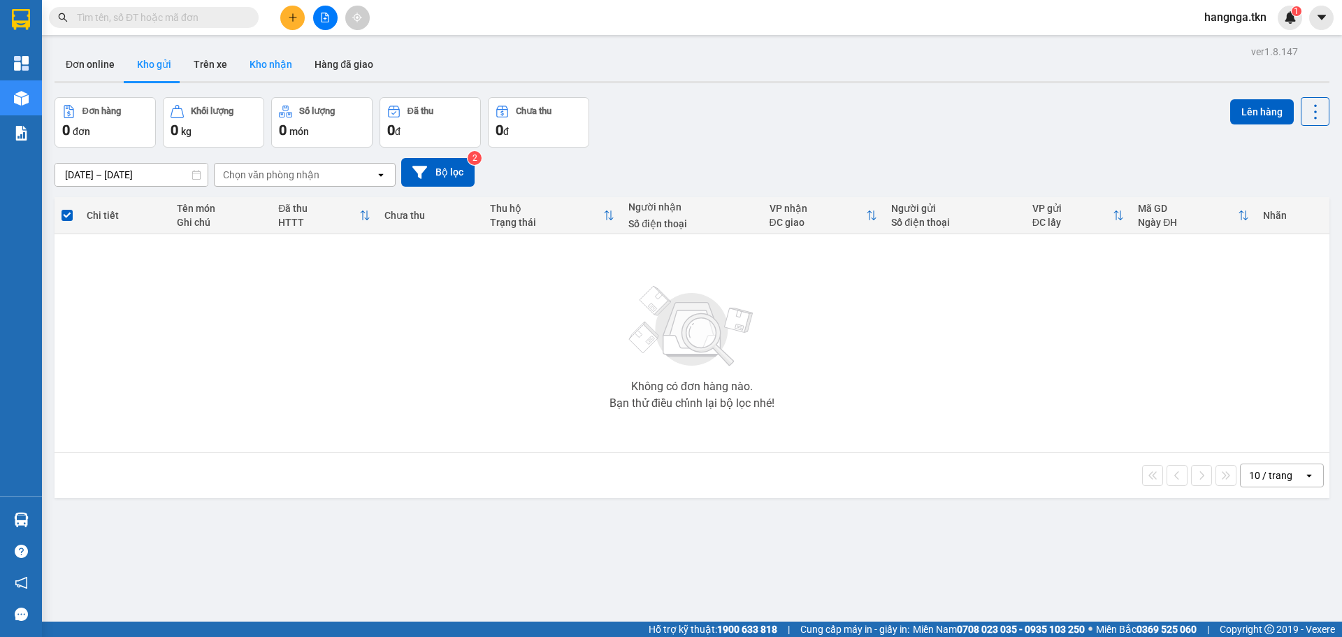
click at [245, 73] on button "Kho nhận" at bounding box center [270, 65] width 65 height 34
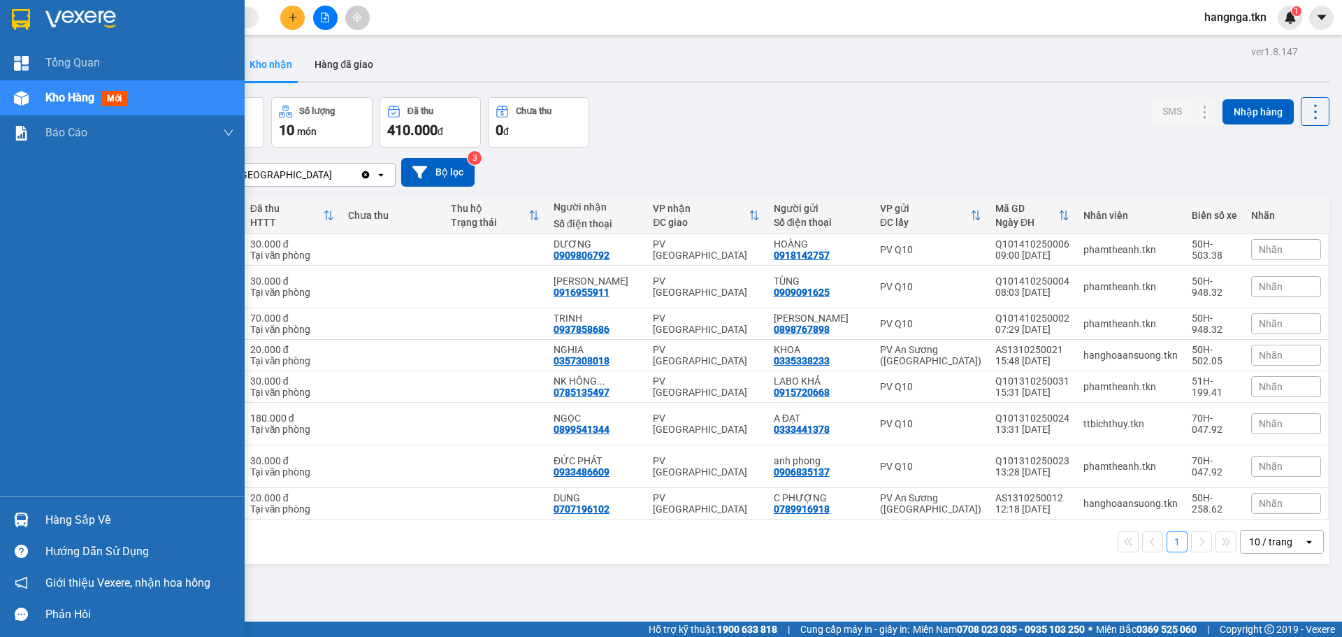
click at [53, 528] on div "Hàng sắp về" at bounding box center [139, 519] width 189 height 21
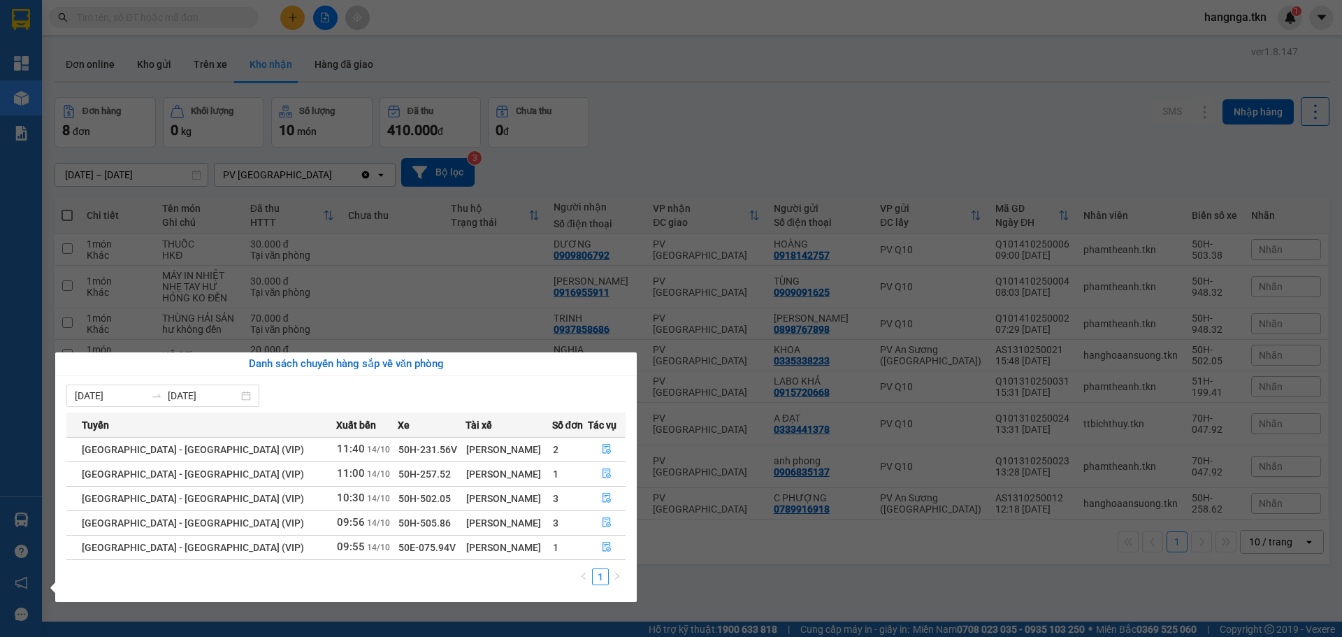
click at [737, 579] on section "Kết quả tìm kiếm ( 0 ) Bộ lọc No Data hangnga.tkn 1 Tổng Quan Kho hàng mới Báo …" at bounding box center [671, 318] width 1342 height 637
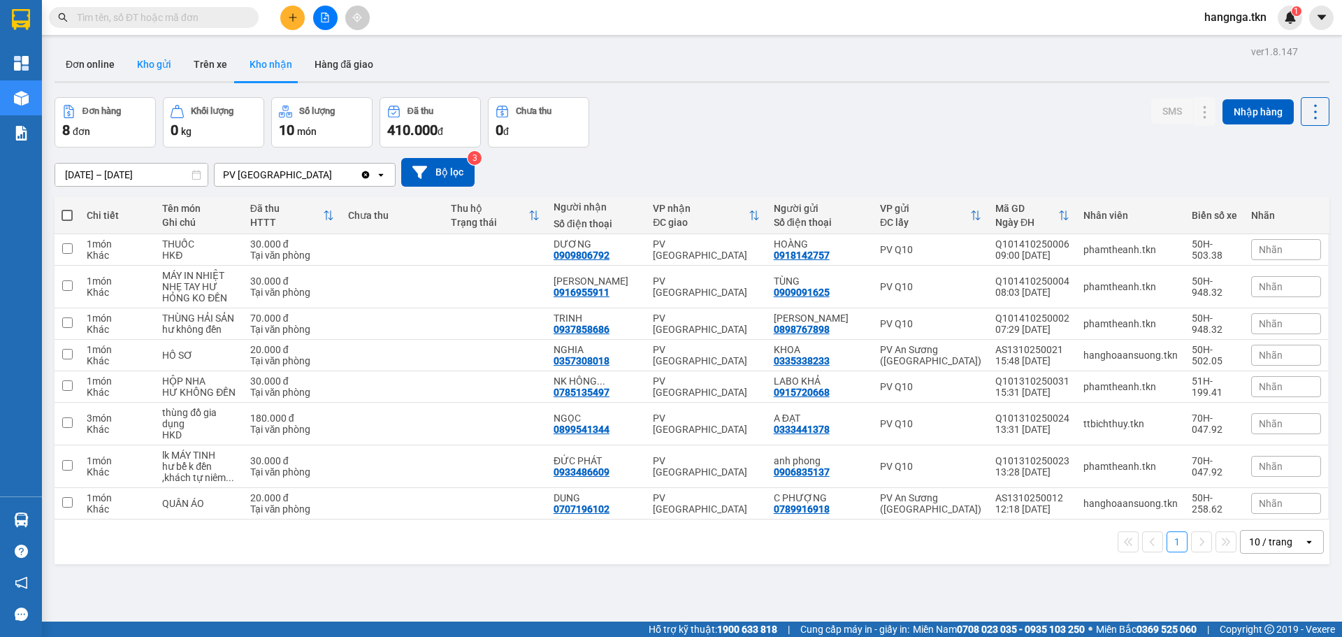
click at [161, 69] on button "Kho gửi" at bounding box center [154, 65] width 57 height 34
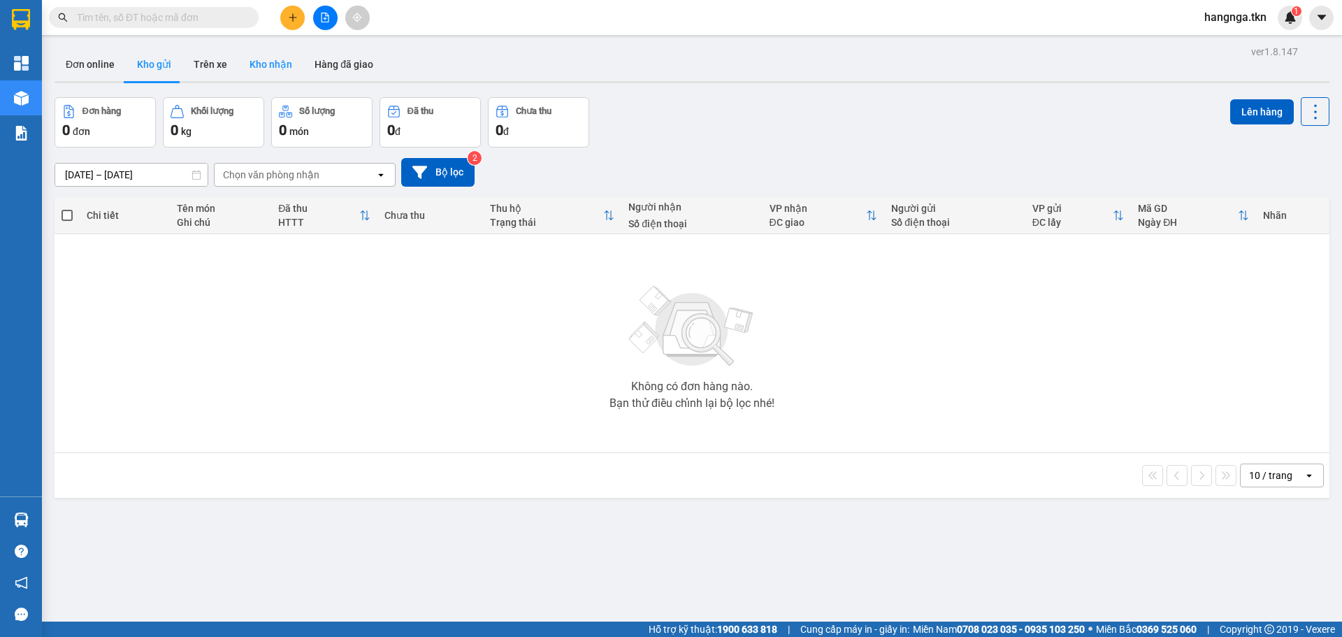
click at [271, 66] on button "Kho nhận" at bounding box center [270, 65] width 65 height 34
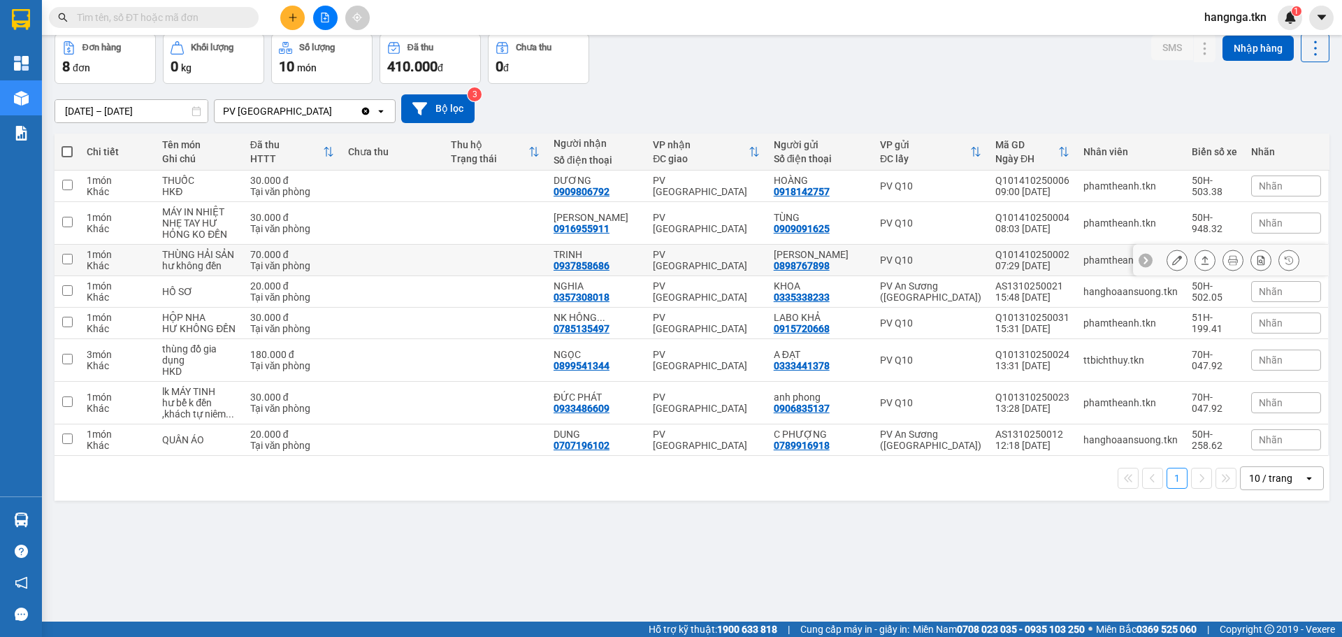
scroll to position [64, 0]
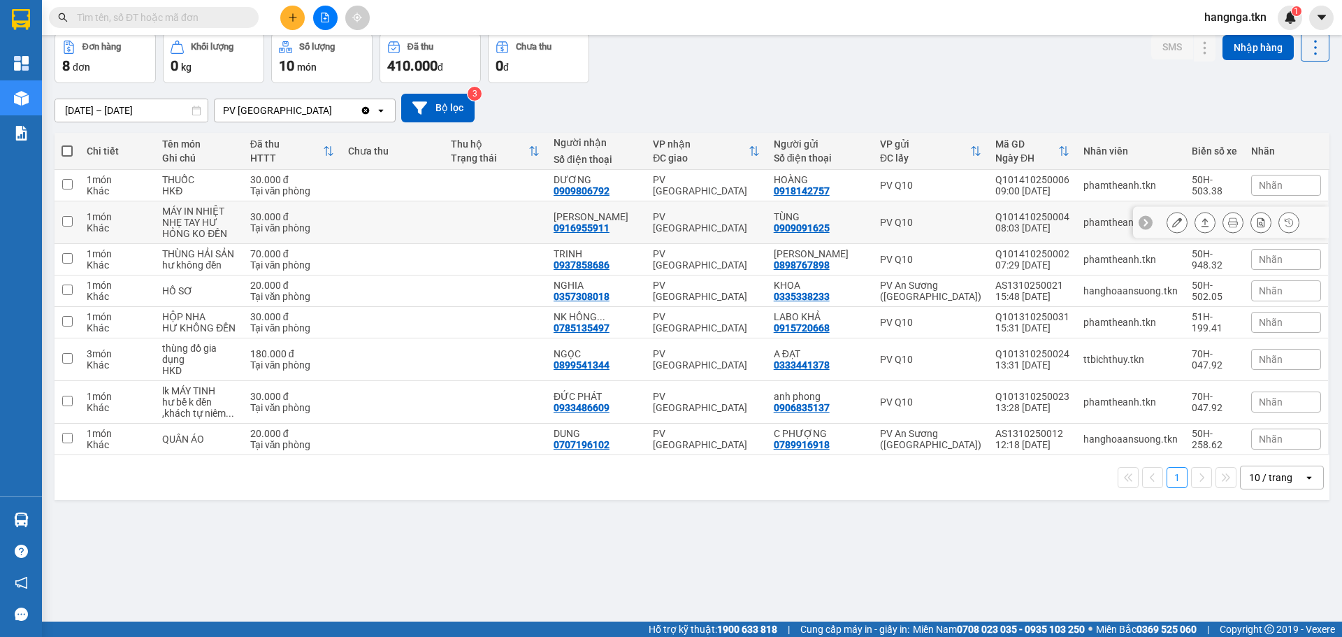
click at [1200, 222] on icon at bounding box center [1205, 222] width 10 height 10
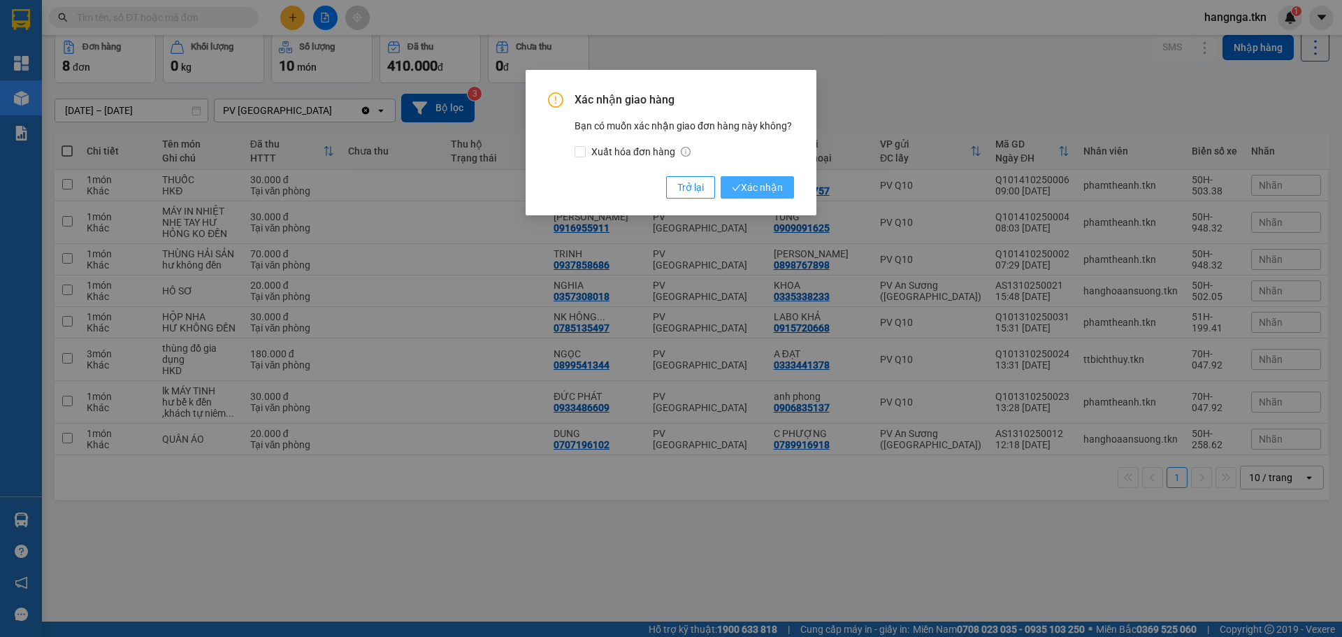
click at [787, 186] on button "Xác nhận" at bounding box center [757, 187] width 73 height 22
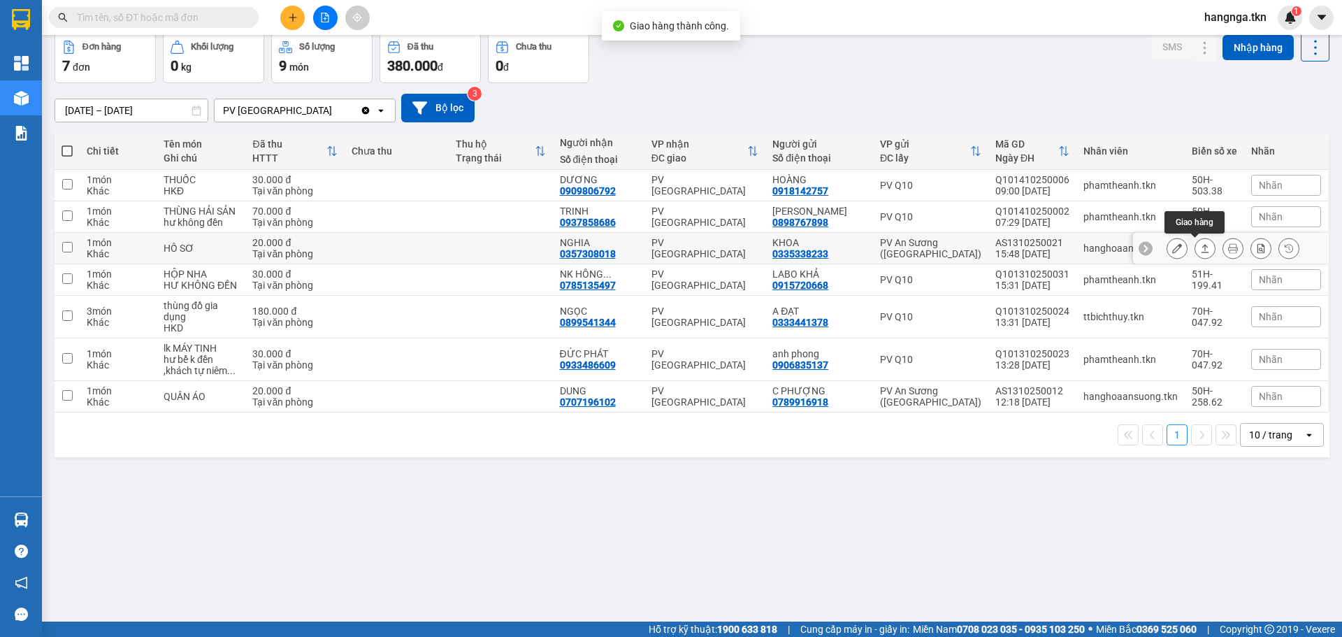
click at [1201, 252] on icon at bounding box center [1205, 248] width 8 height 8
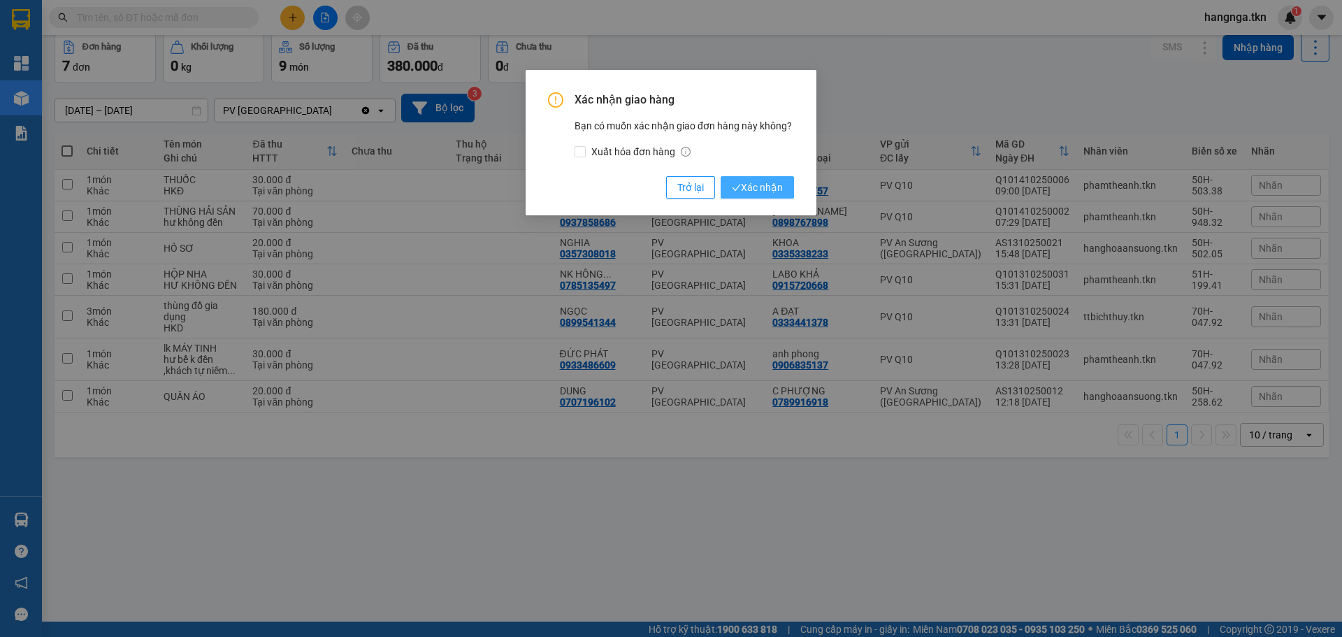
click at [779, 186] on span "Xác nhận" at bounding box center [757, 187] width 51 height 15
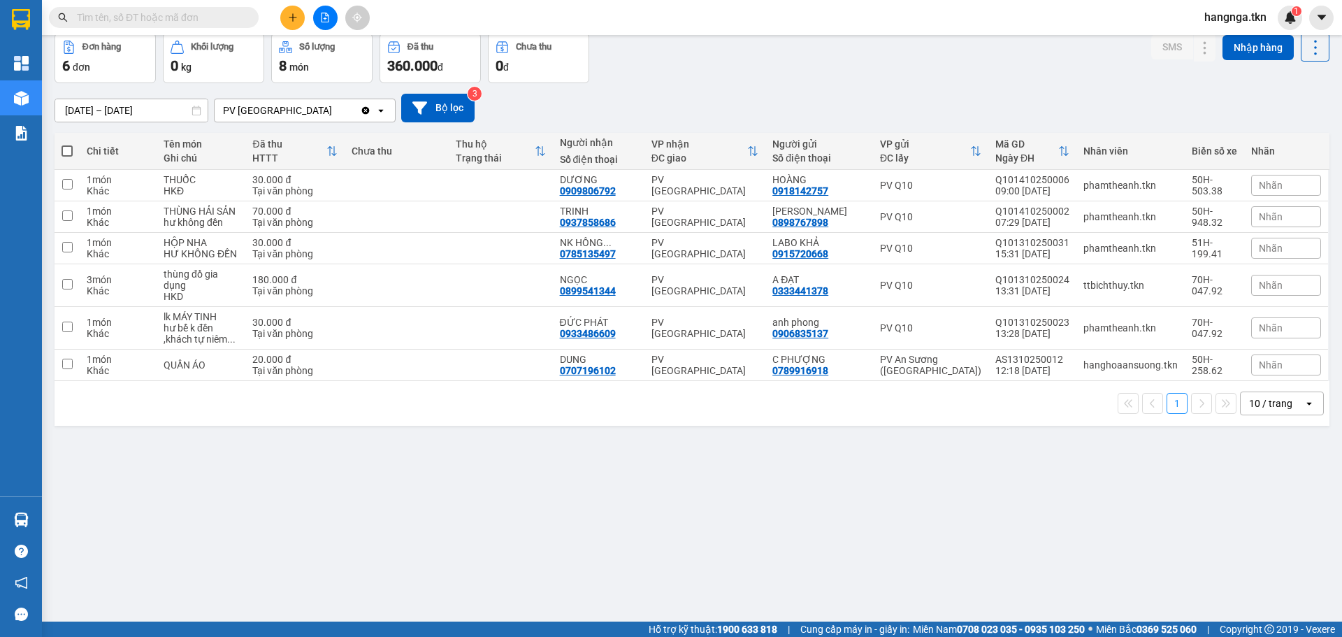
click at [39, 516] on div "Hàng sắp về" at bounding box center [21, 519] width 42 height 31
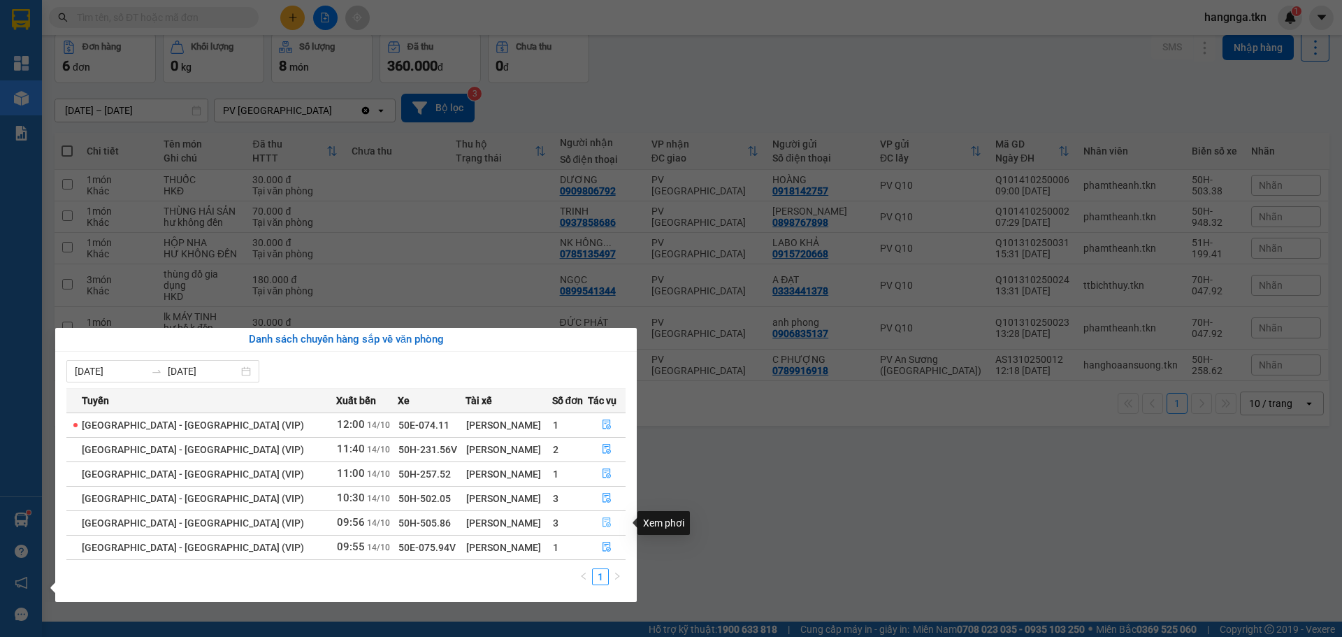
click at [602, 523] on icon "file-done" at bounding box center [607, 522] width 10 height 10
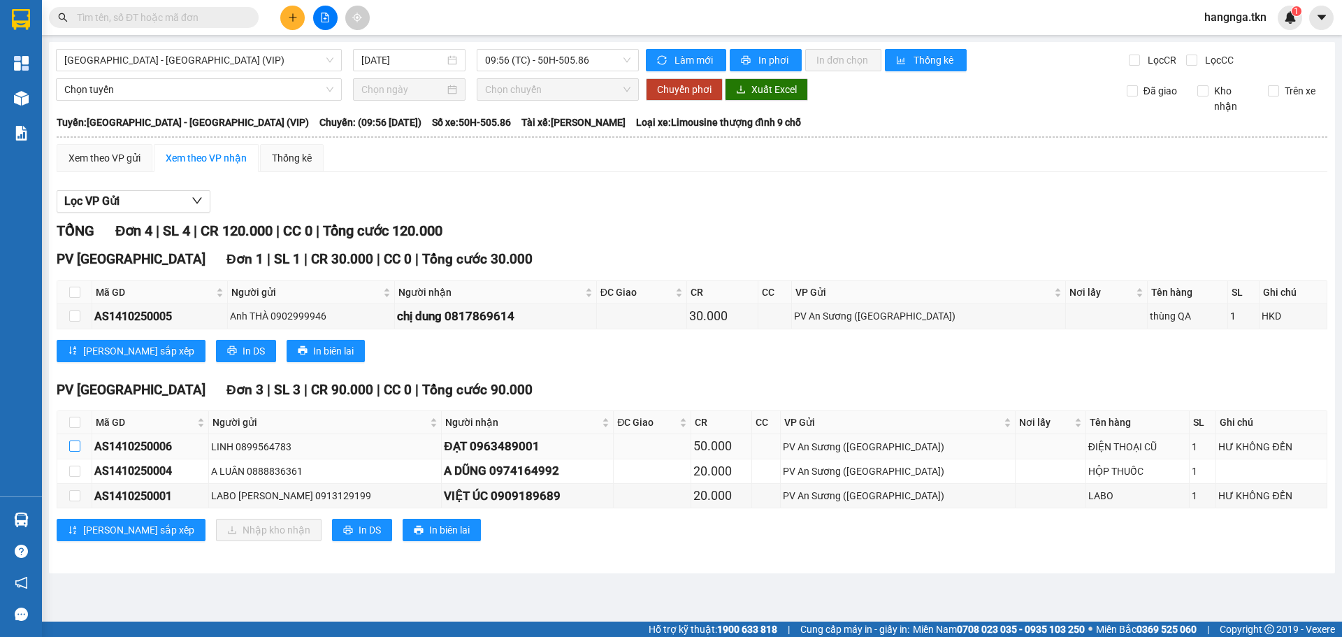
click at [75, 447] on input "checkbox" at bounding box center [74, 445] width 11 height 11
checkbox input "true"
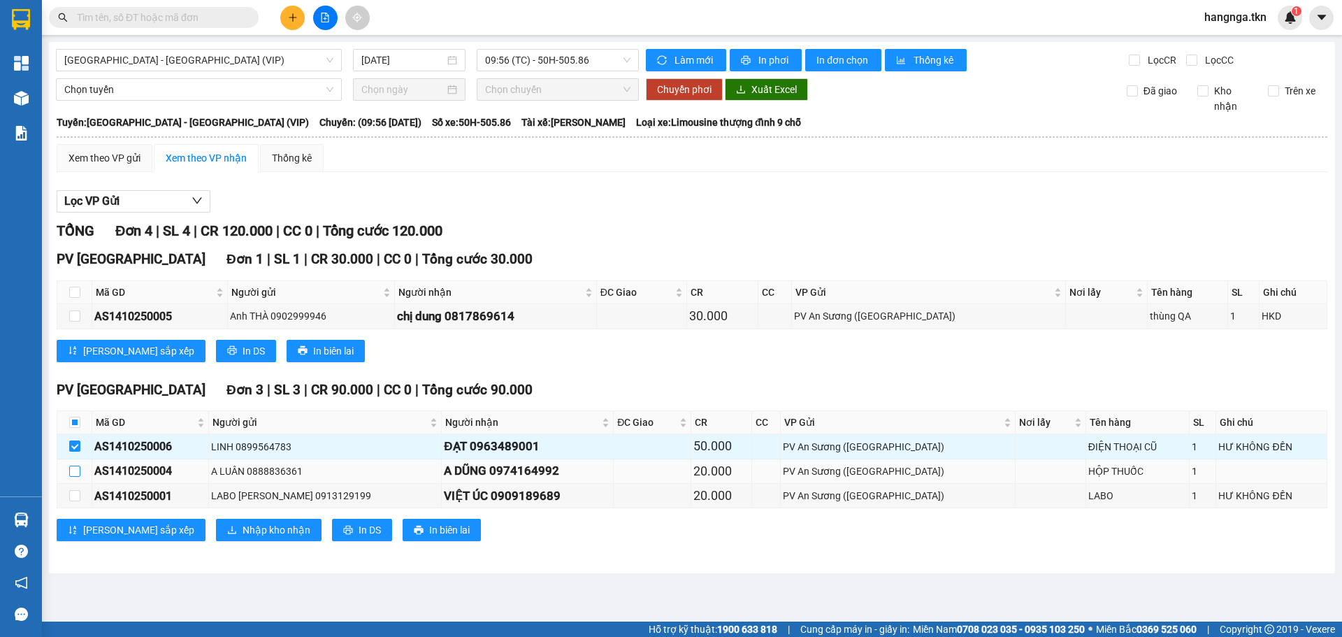
click at [75, 472] on input "checkbox" at bounding box center [74, 470] width 11 height 11
checkbox input "true"
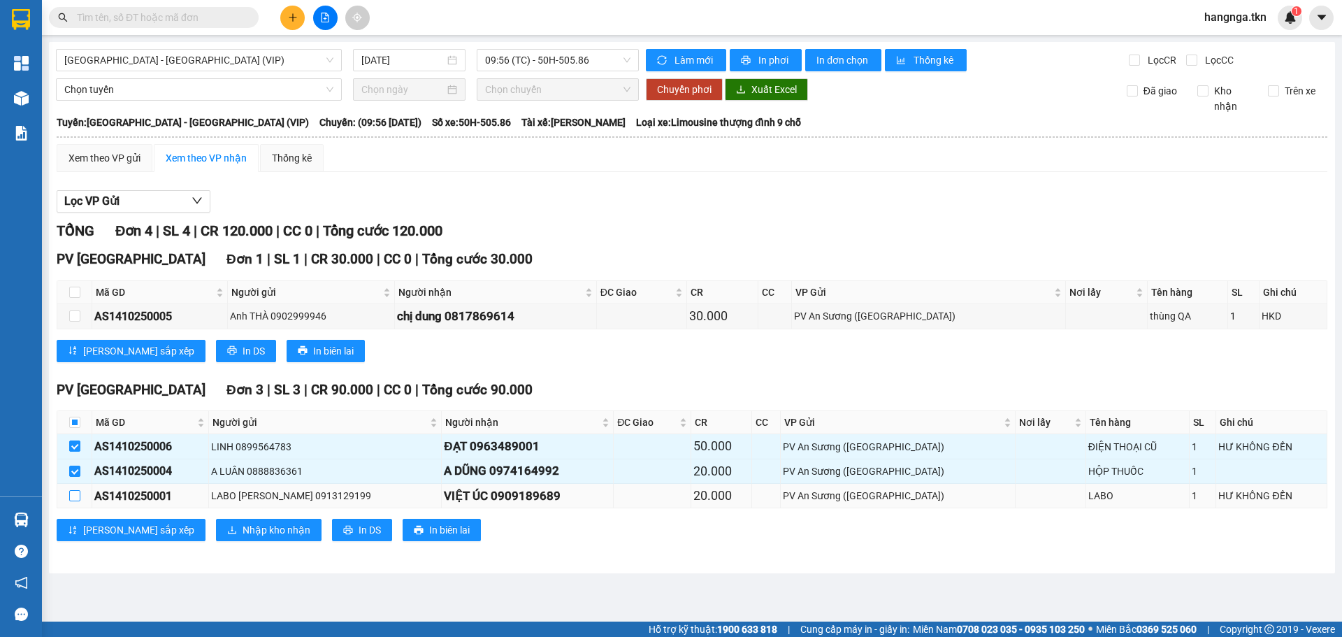
click at [75, 496] on input "checkbox" at bounding box center [74, 495] width 11 height 11
checkbox input "true"
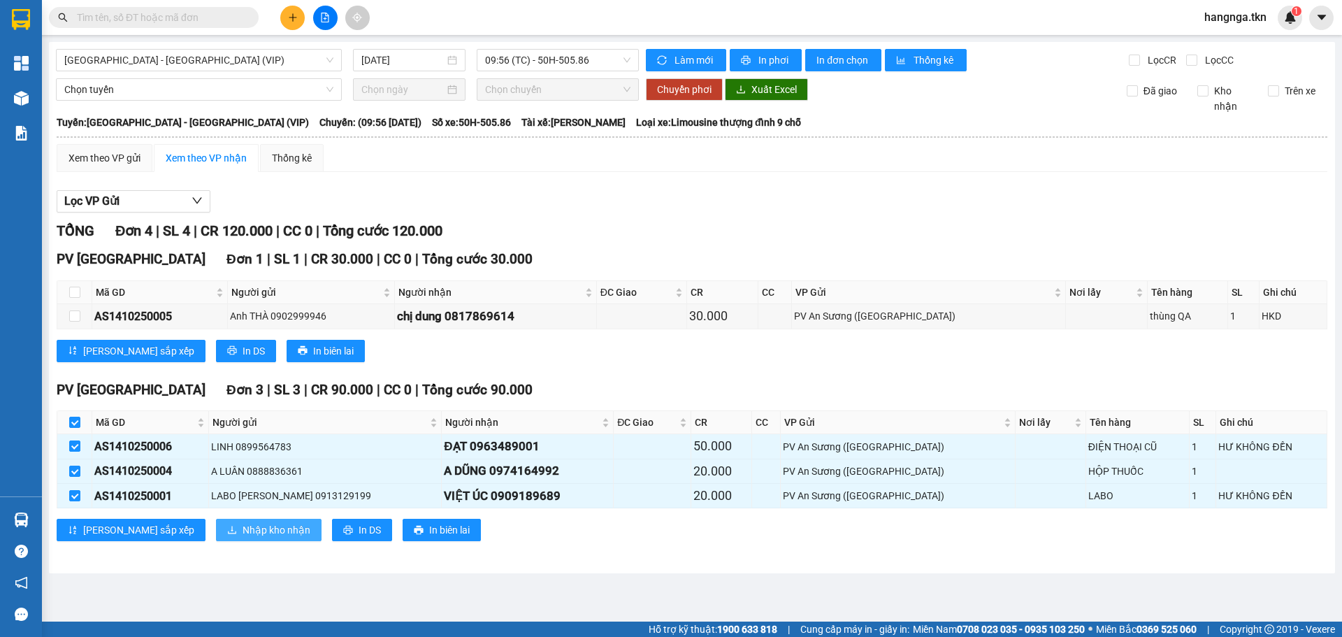
click at [243, 529] on span "Nhập kho nhận" at bounding box center [277, 529] width 68 height 15
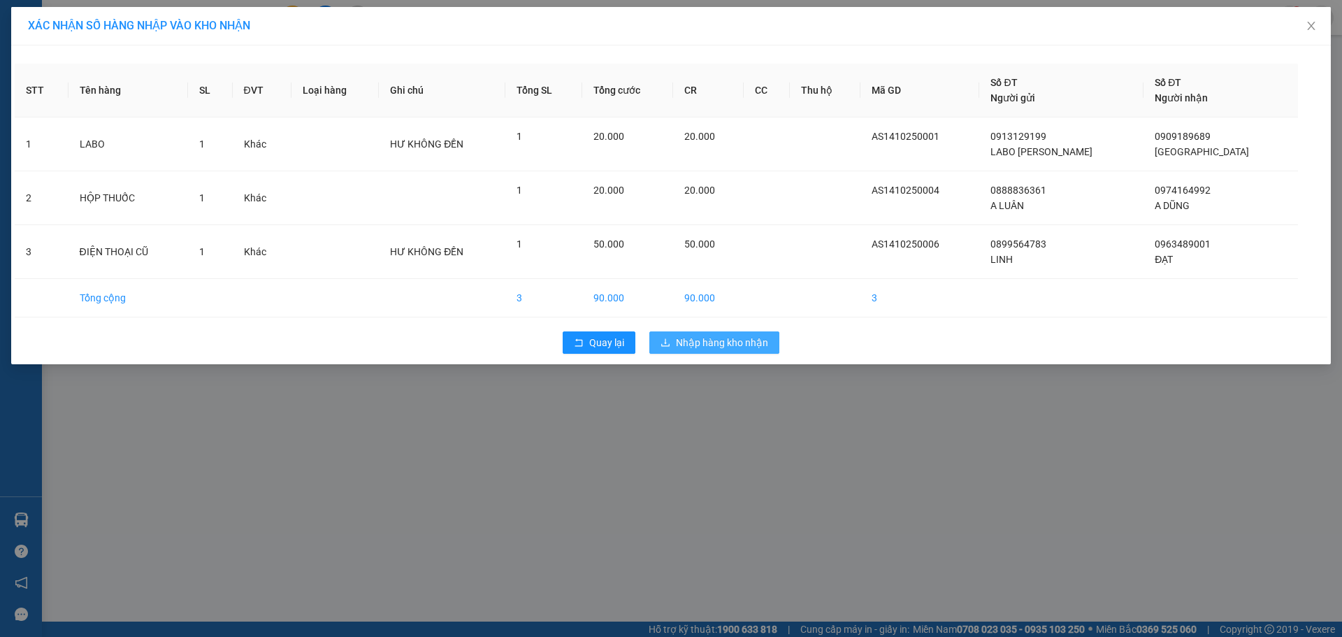
click at [728, 341] on span "Nhập hàng kho nhận" at bounding box center [722, 342] width 92 height 15
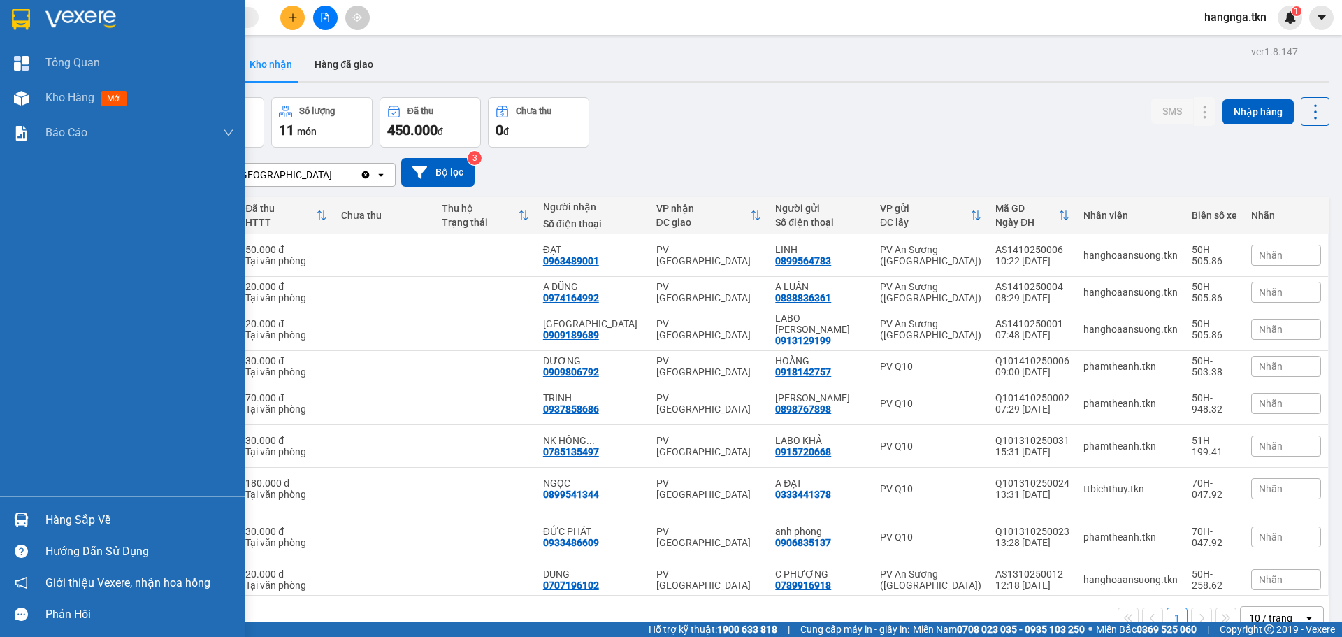
click at [21, 508] on div at bounding box center [21, 519] width 24 height 24
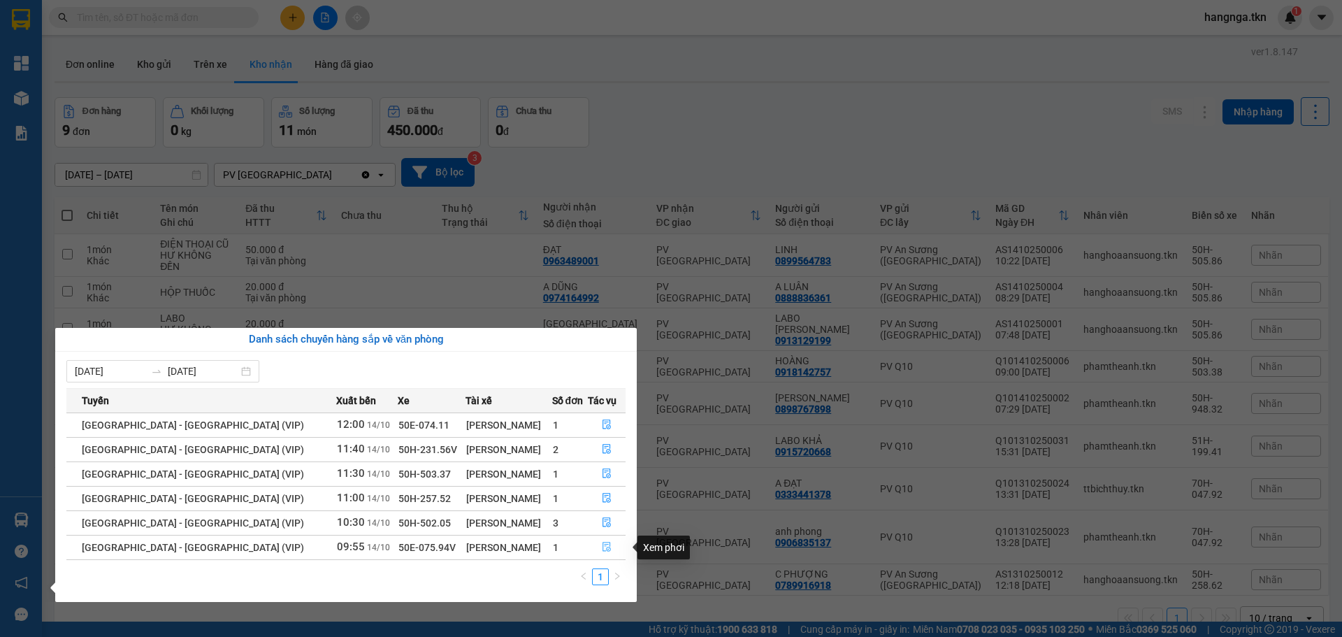
click at [602, 547] on icon "file-done" at bounding box center [607, 547] width 10 height 10
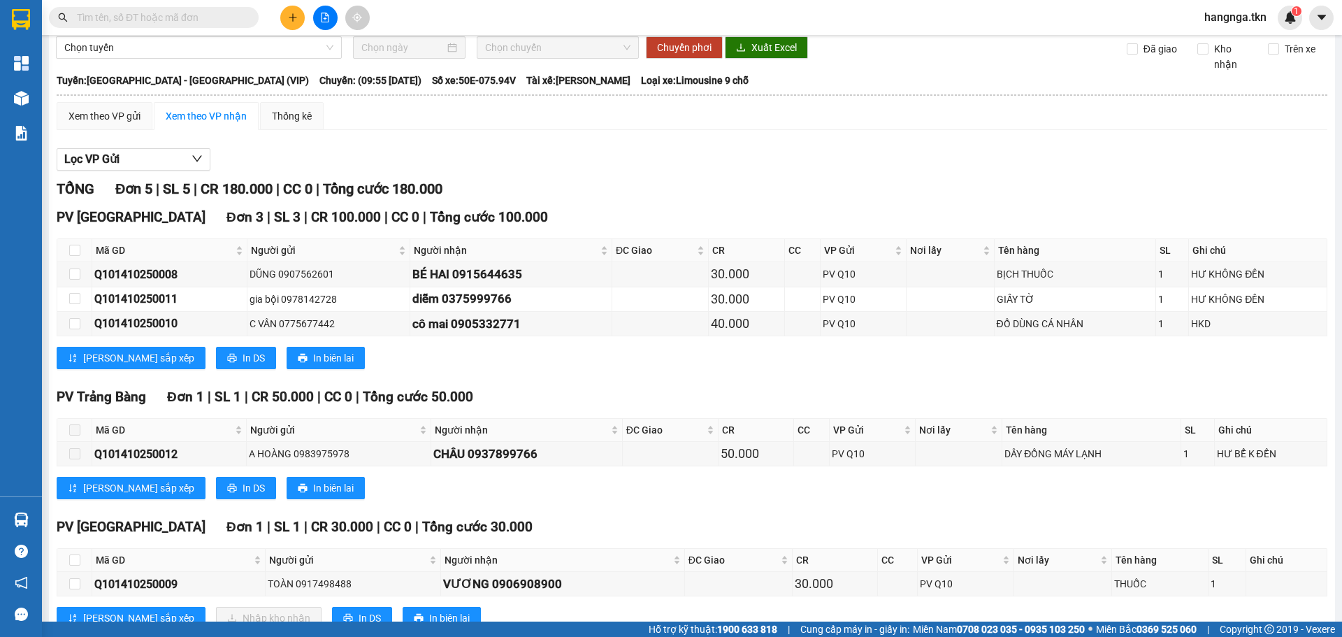
scroll to position [89, 0]
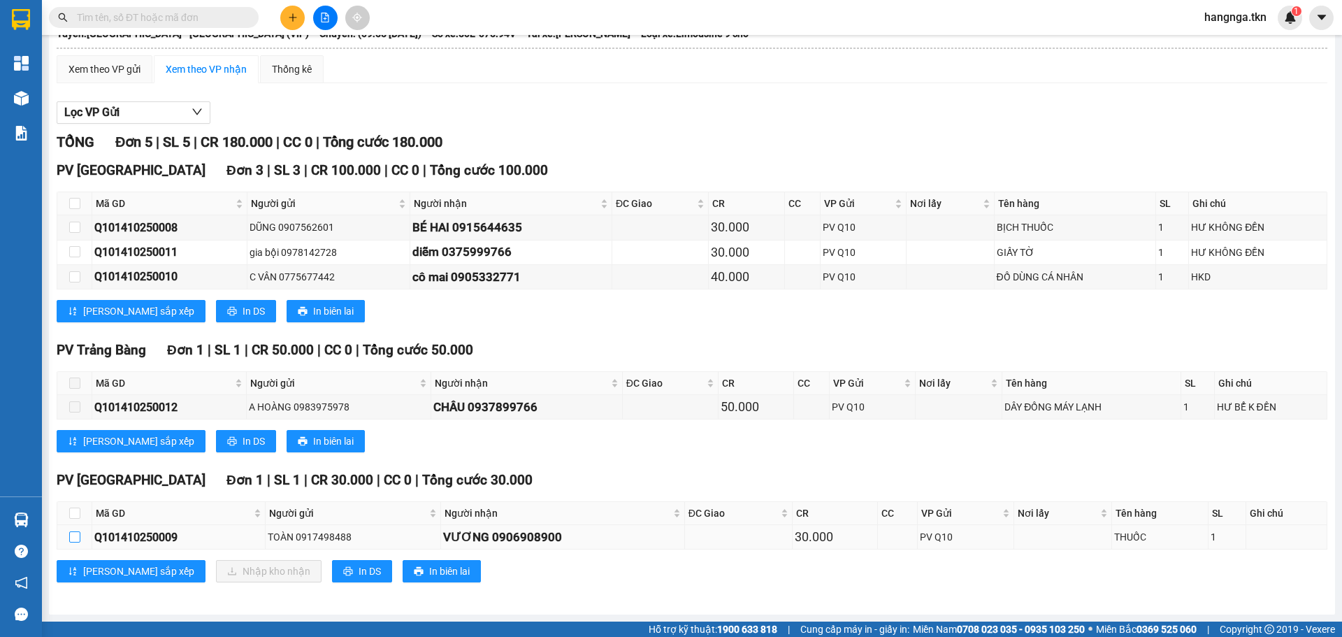
click at [72, 538] on input "checkbox" at bounding box center [74, 536] width 11 height 11
checkbox input "true"
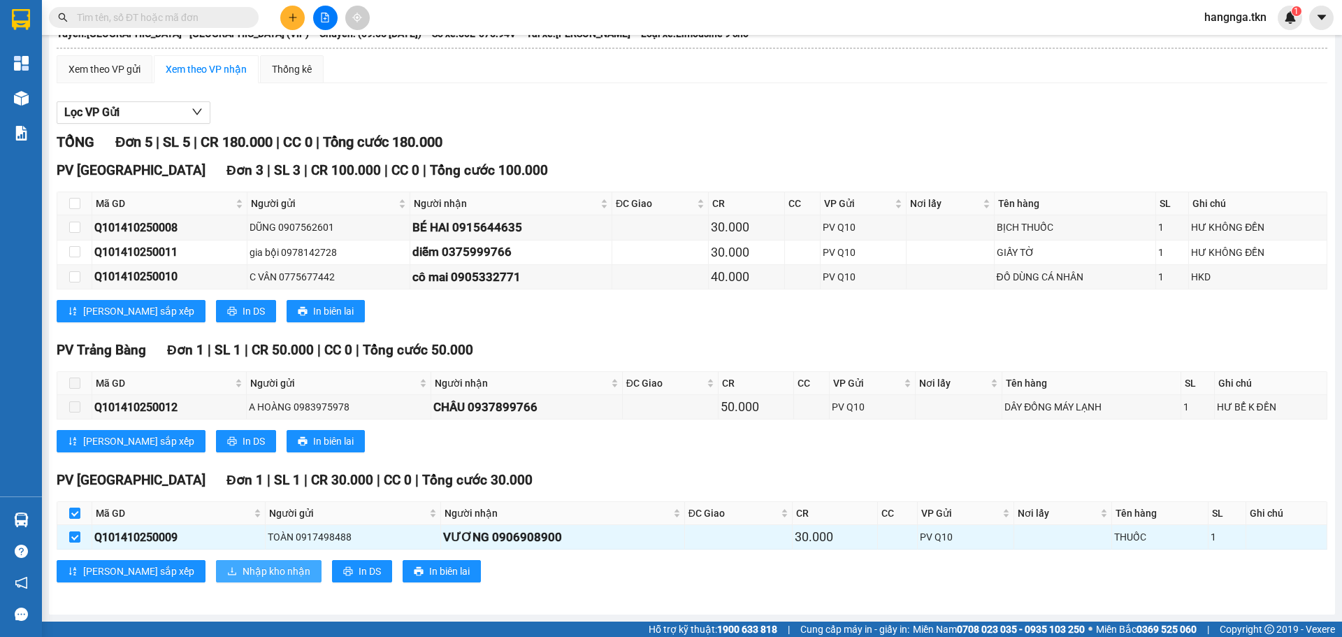
click at [243, 570] on span "Nhập kho nhận" at bounding box center [277, 570] width 68 height 15
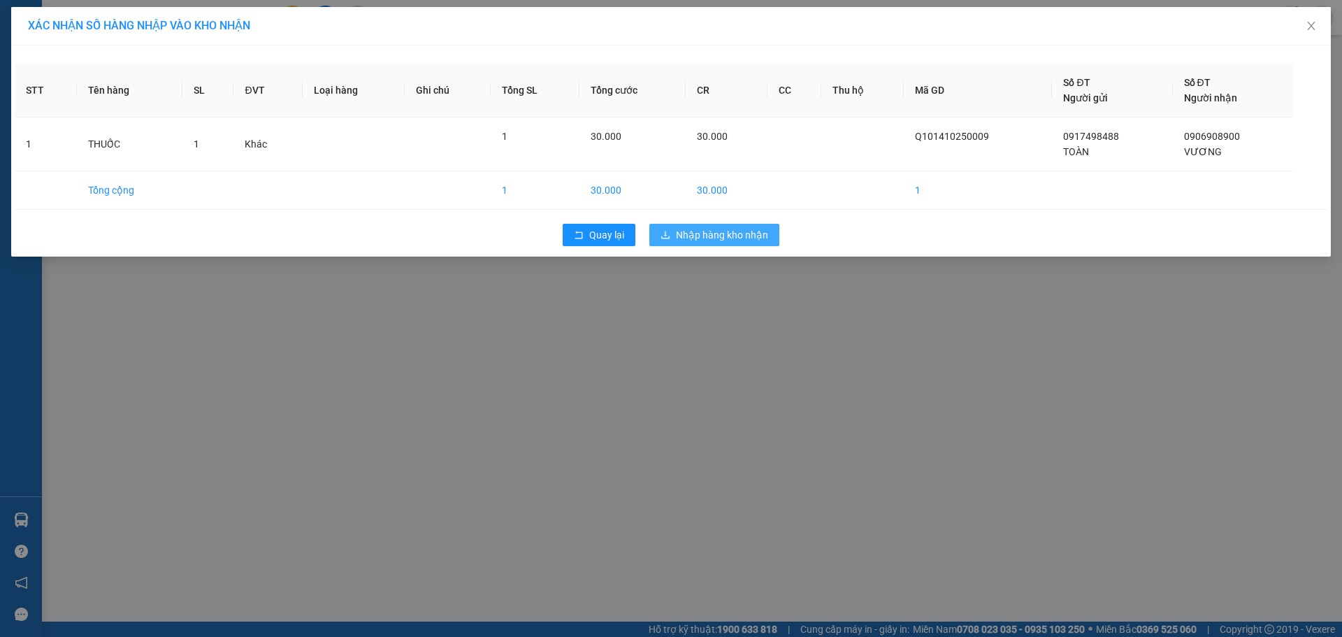
click at [729, 226] on button "Nhập hàng kho nhận" at bounding box center [714, 235] width 130 height 22
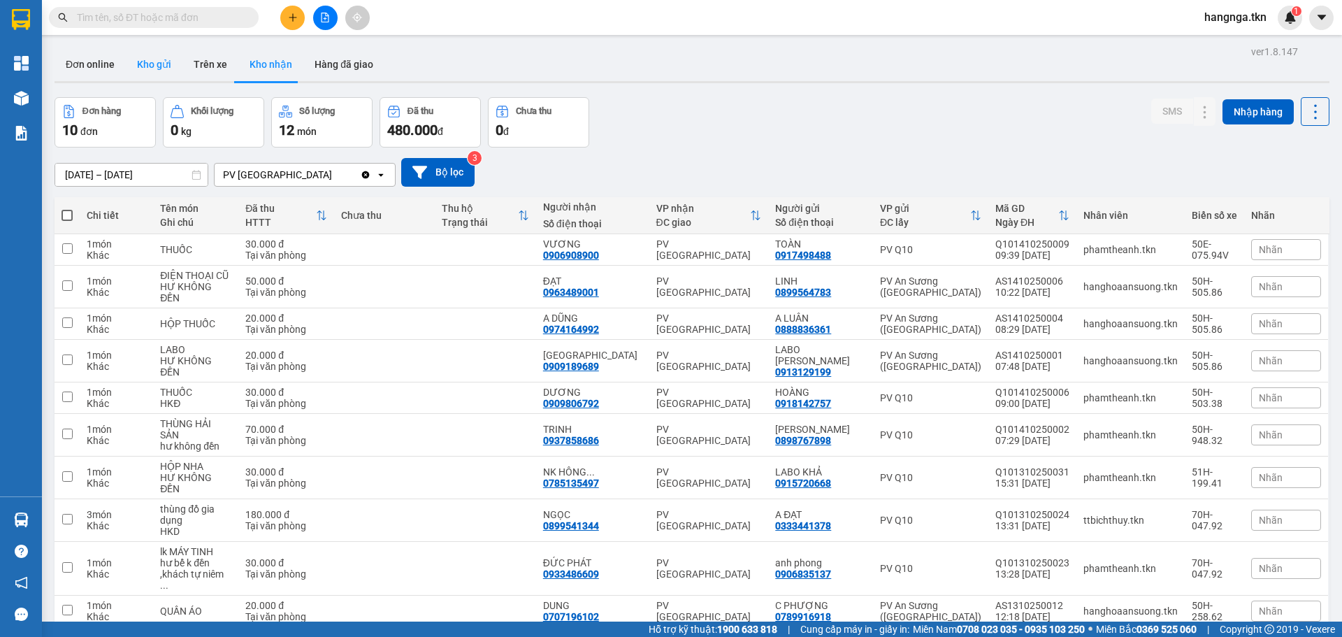
click at [142, 68] on button "Kho gửi" at bounding box center [154, 65] width 57 height 34
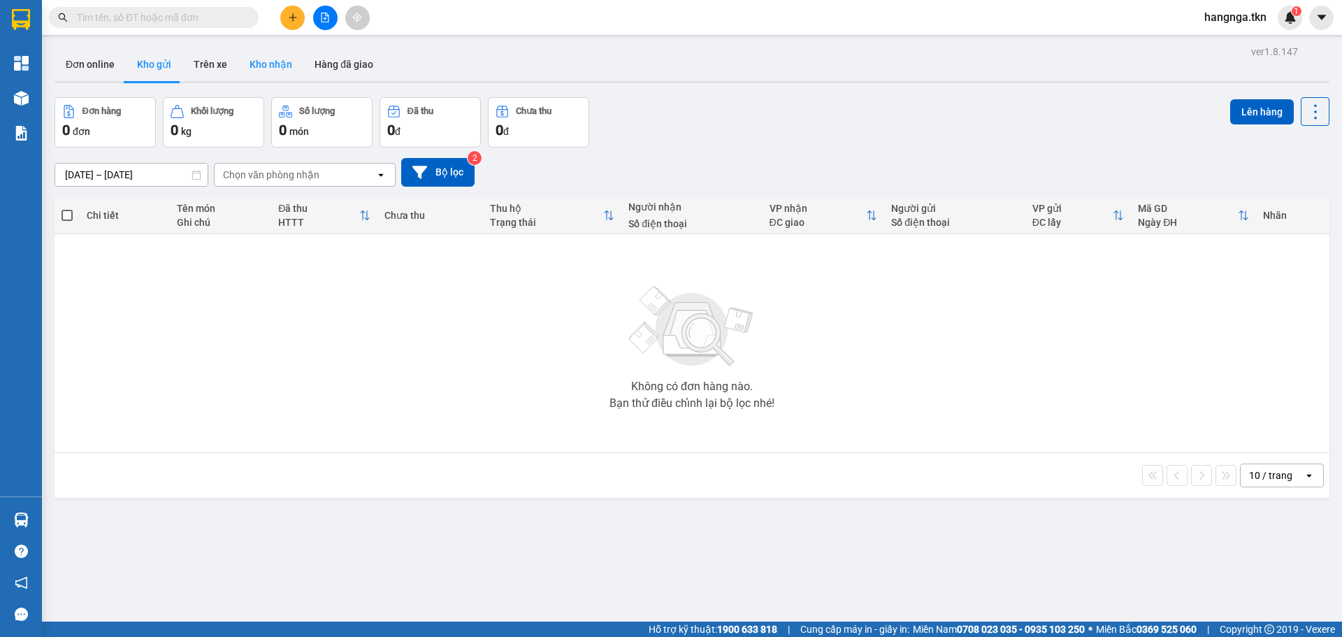
click at [280, 65] on button "Kho nhận" at bounding box center [270, 65] width 65 height 34
